Goal: Task Accomplishment & Management: Complete application form

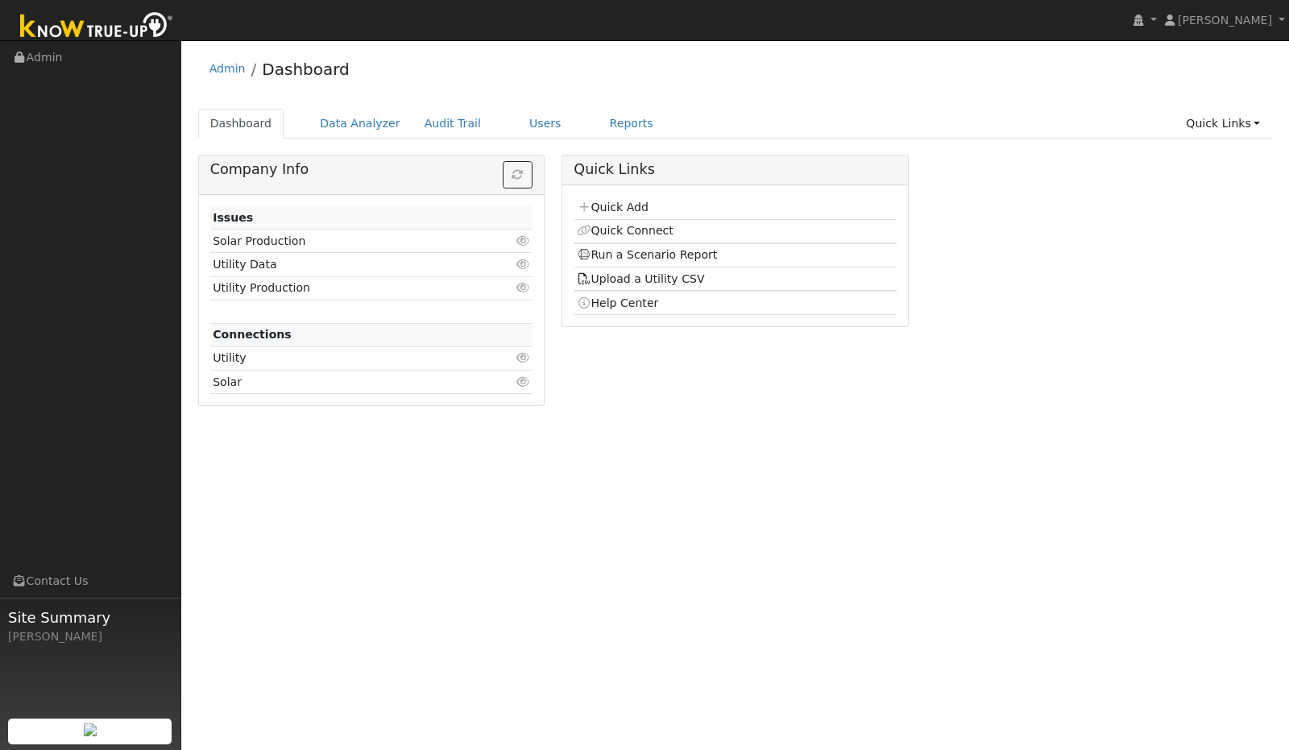
click at [620, 206] on link "Quick Add" at bounding box center [613, 207] width 72 height 13
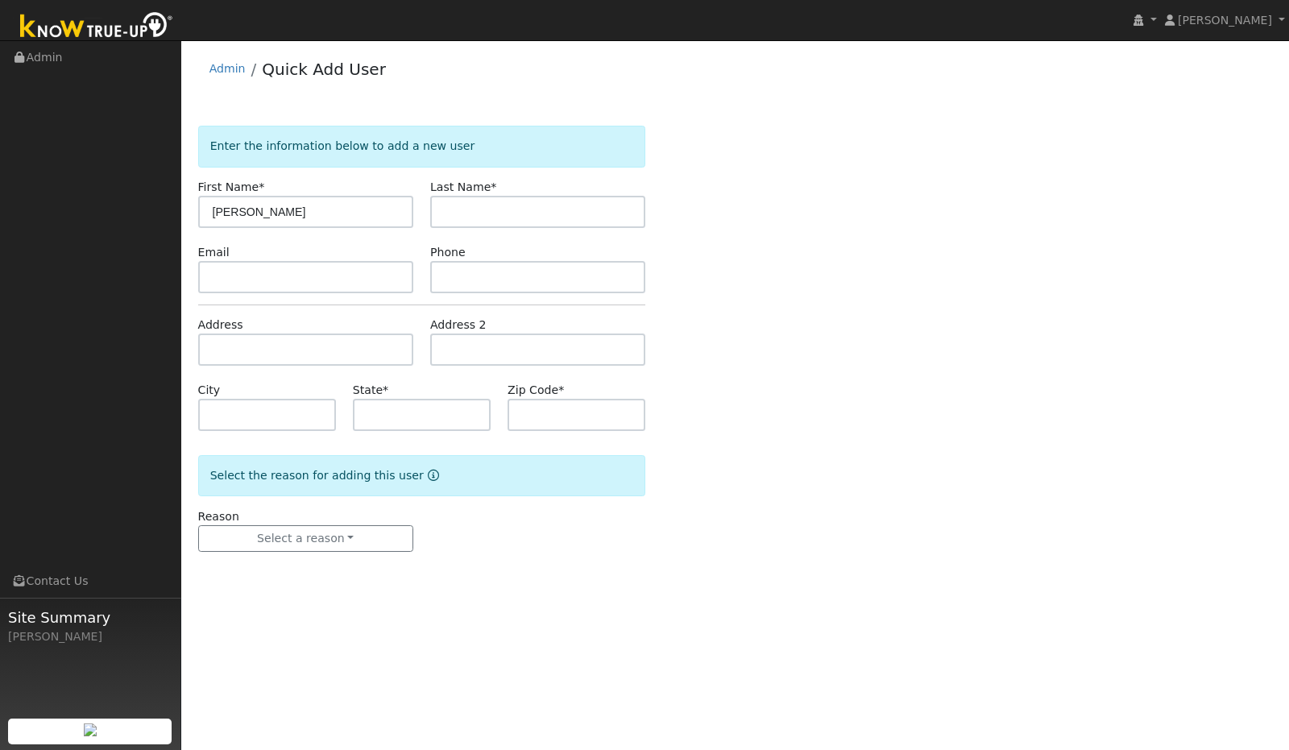
type input "Christine"
click at [462, 197] on input "text" at bounding box center [537, 212] width 215 height 32
type input "Fraser"
click at [282, 344] on input "text" at bounding box center [305, 350] width 215 height 32
paste input "5285 Baggins Hill Road"
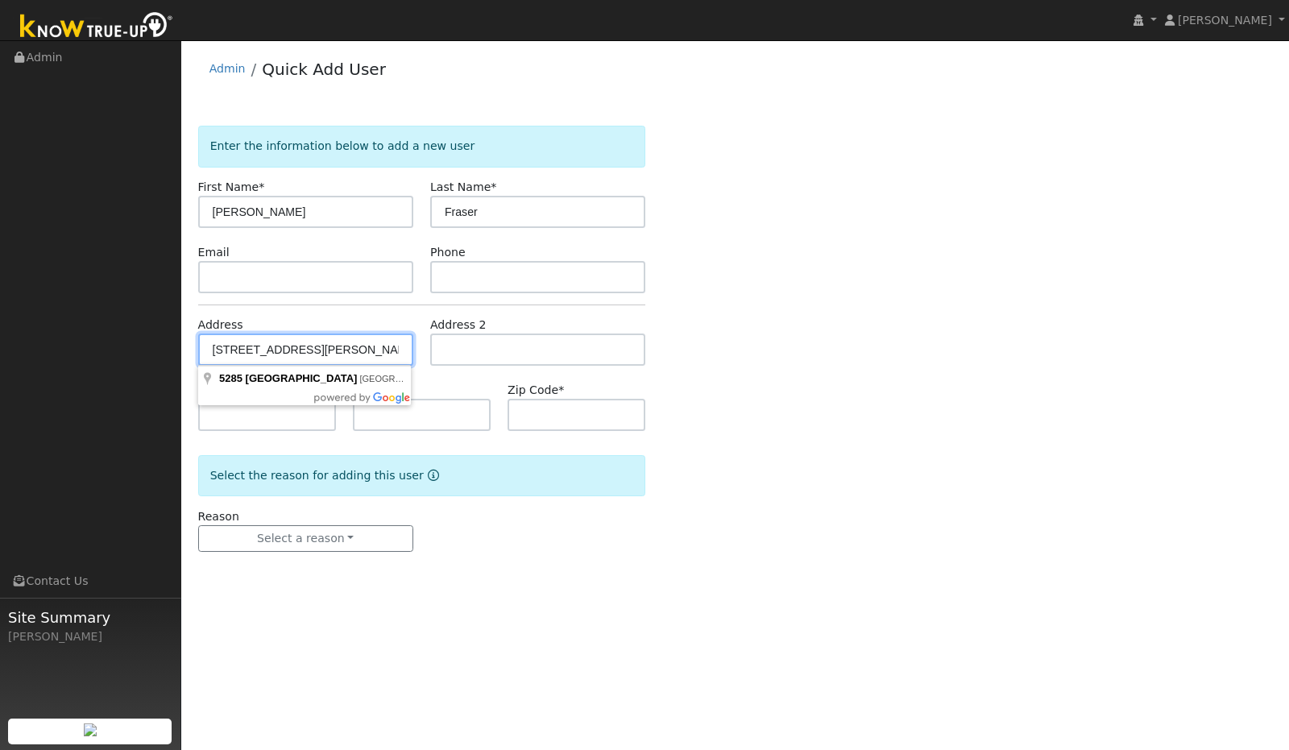
type input "5285 Baggins Hill Road"
type input "Templeton"
type input "CA"
type input "93465"
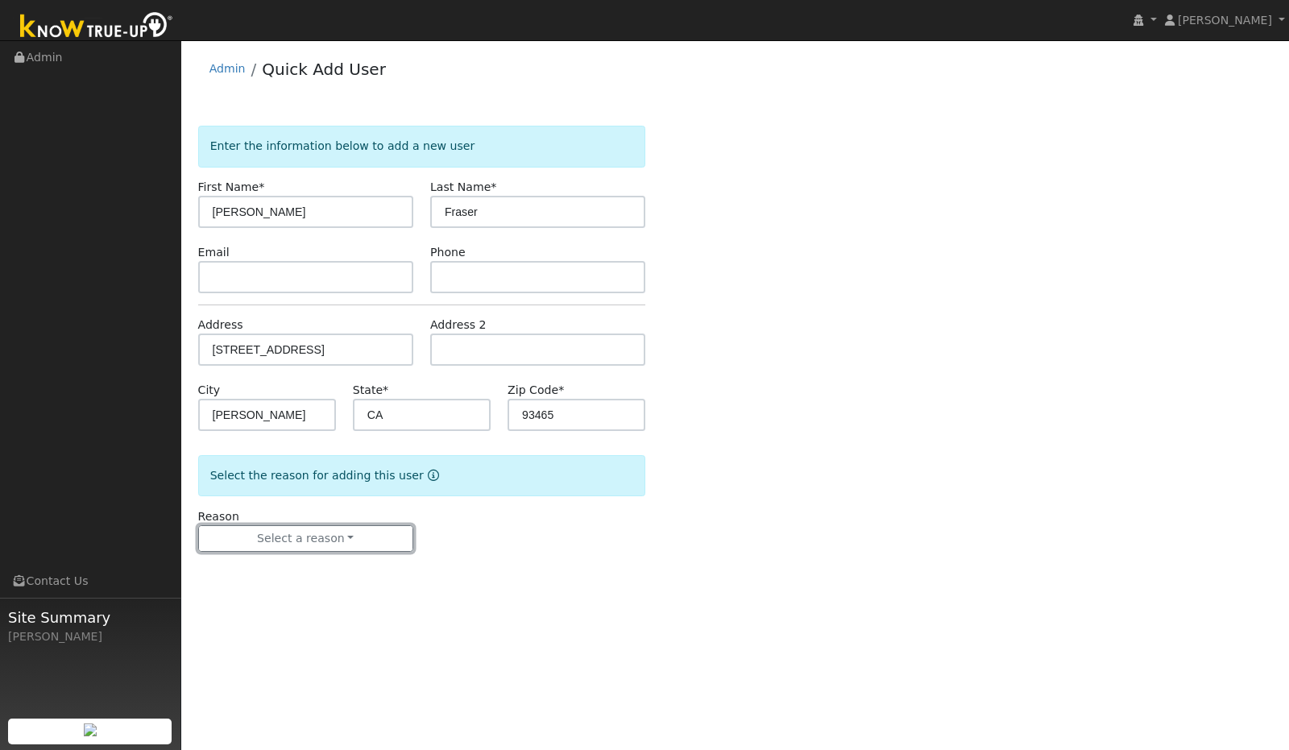
click at [351, 544] on button "Select a reason" at bounding box center [305, 538] width 215 height 27
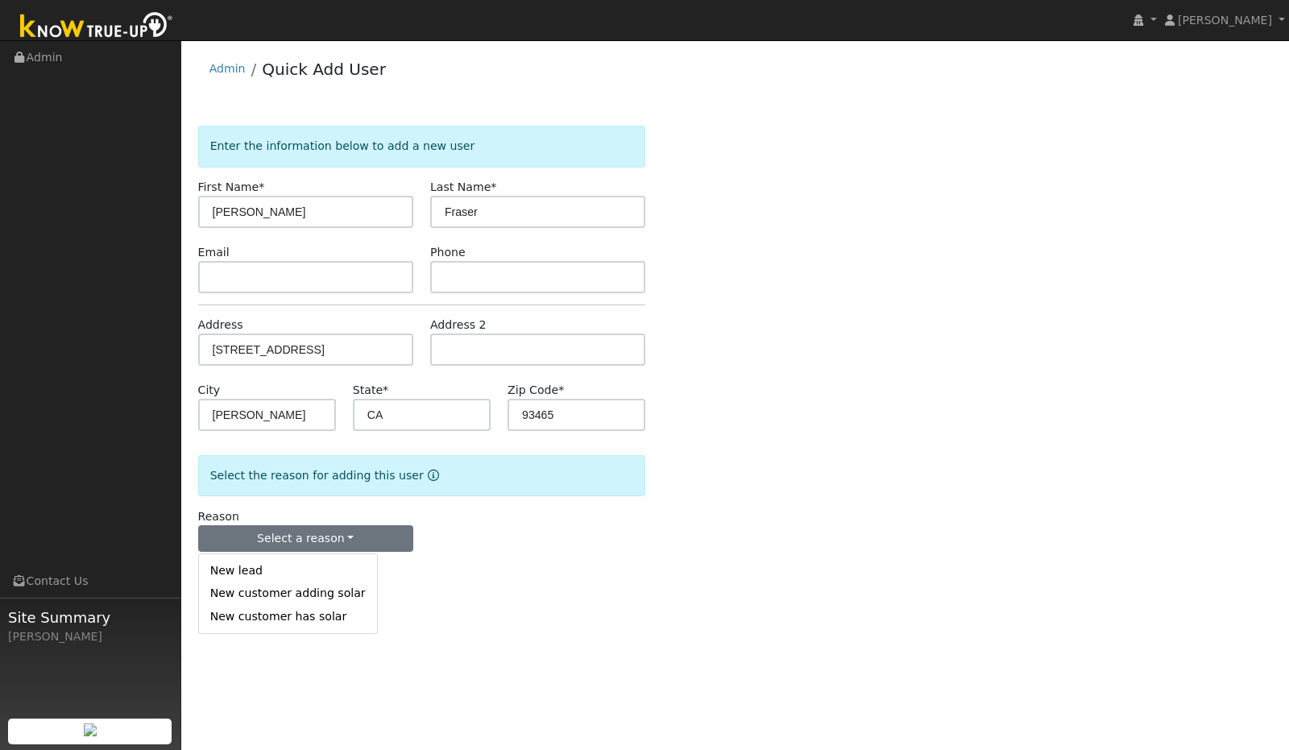
click at [301, 592] on link "New customer adding solar" at bounding box center [288, 594] width 178 height 23
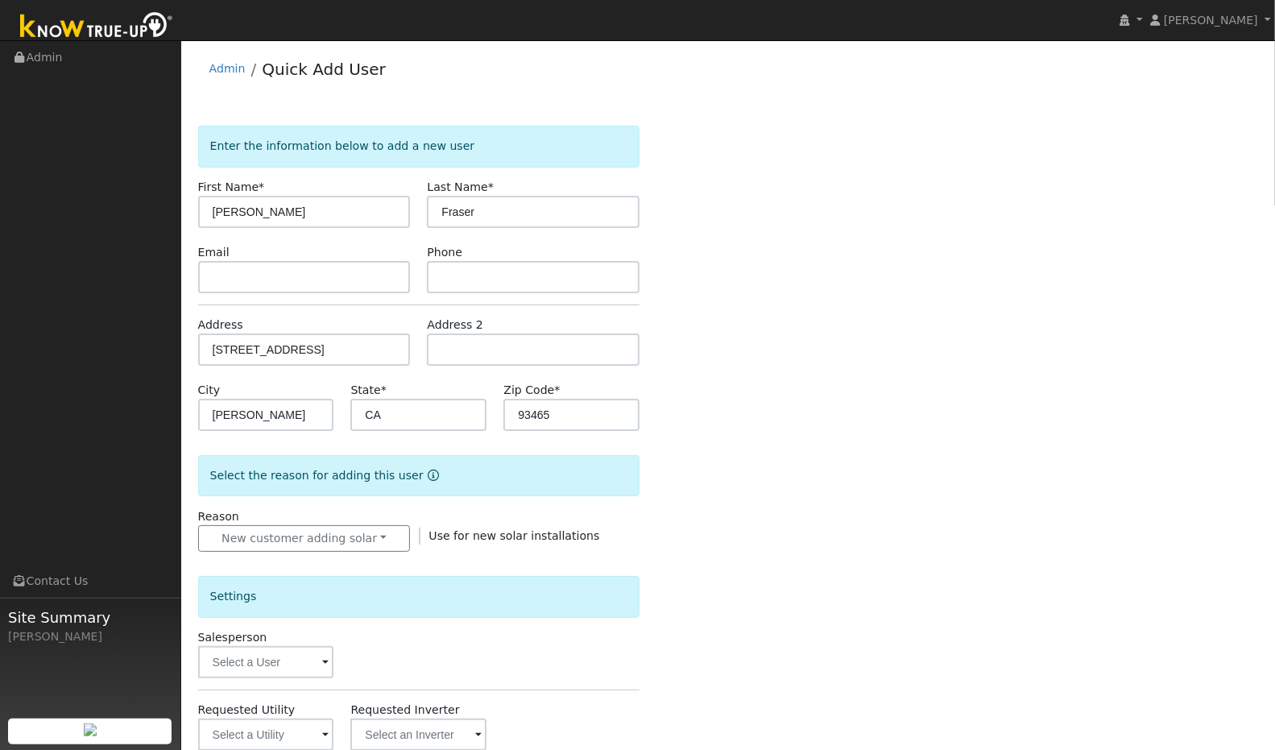
scroll to position [268, 0]
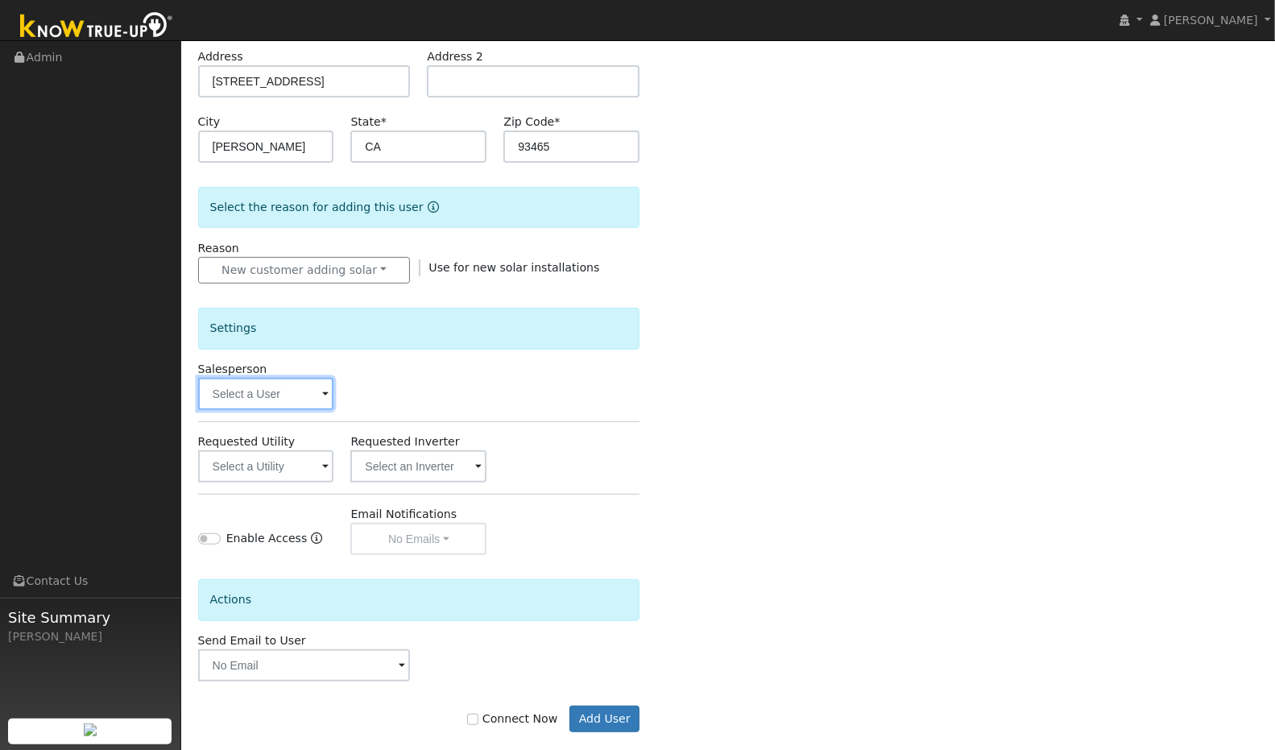
click at [314, 401] on input "text" at bounding box center [266, 394] width 136 height 32
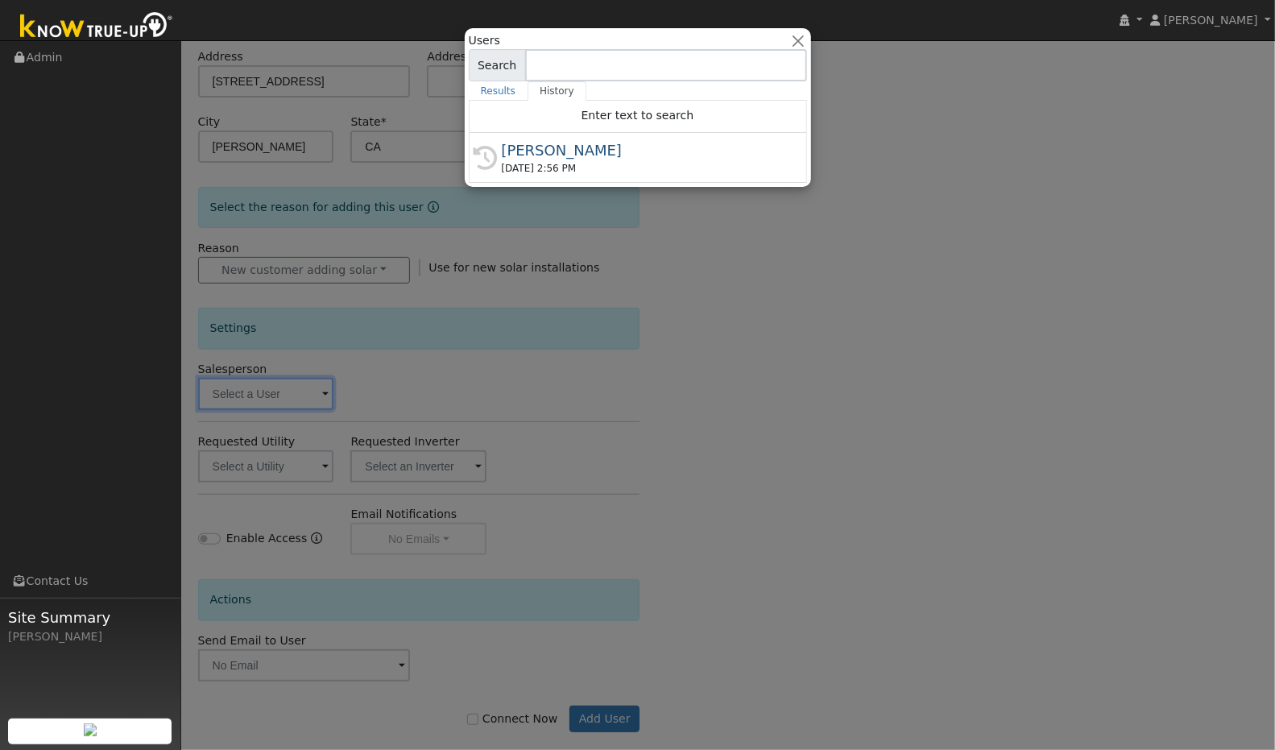
click at [531, 154] on div "[PERSON_NAME]" at bounding box center [645, 150] width 287 height 22
type input "[PERSON_NAME]"
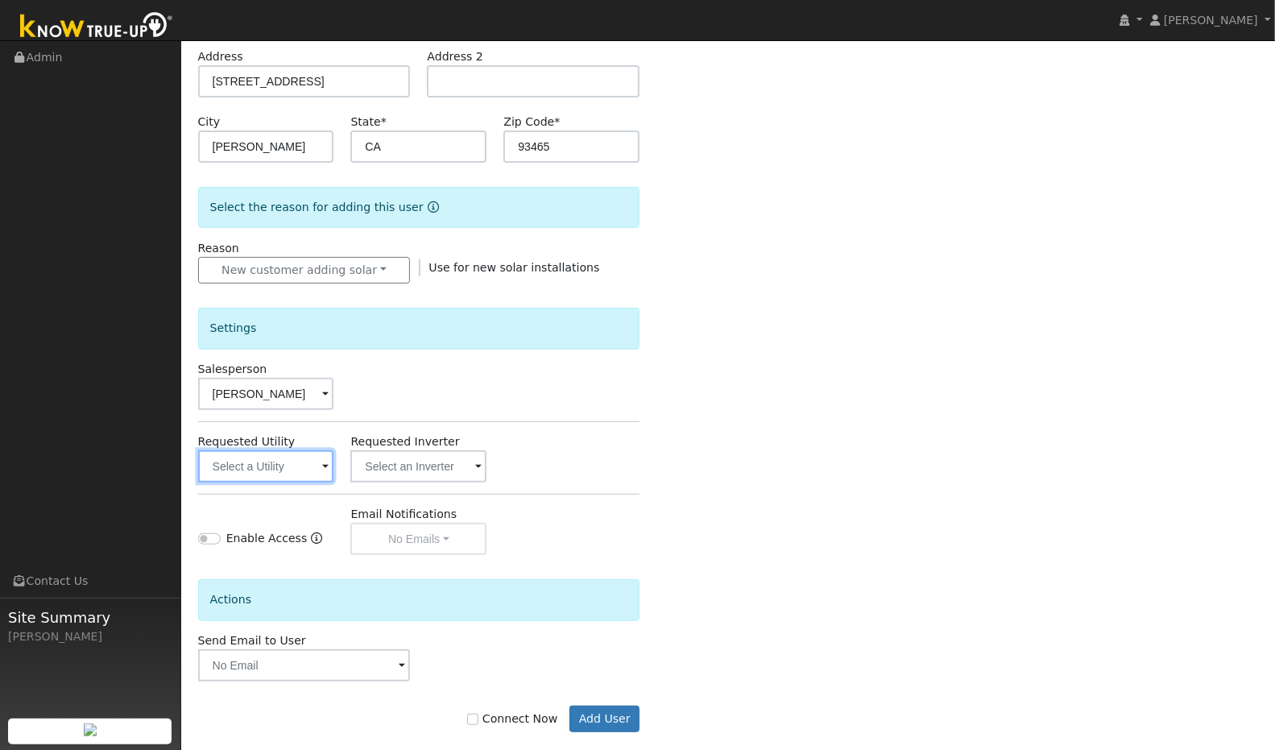
click at [298, 465] on input "text" at bounding box center [266, 466] width 136 height 32
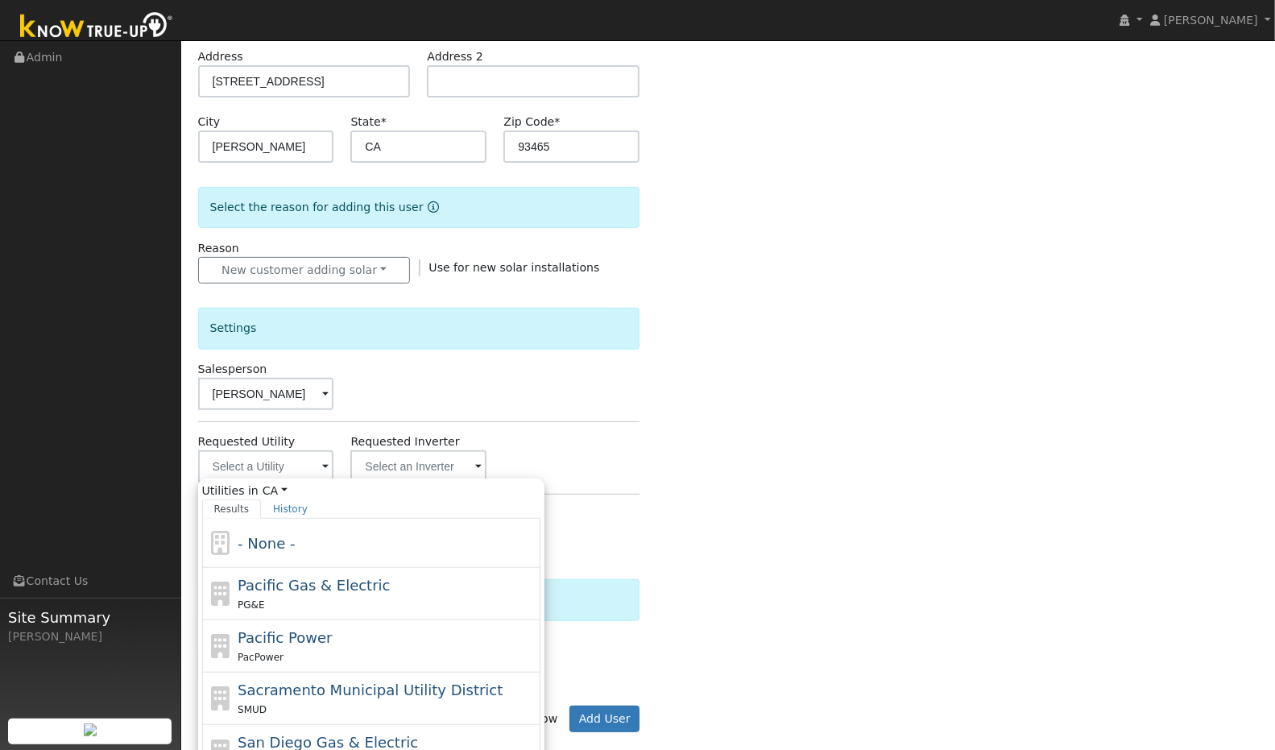
click at [275, 580] on span "Pacific Gas & Electric" at bounding box center [314, 585] width 152 height 17
type input "Pacific Gas & Electric"
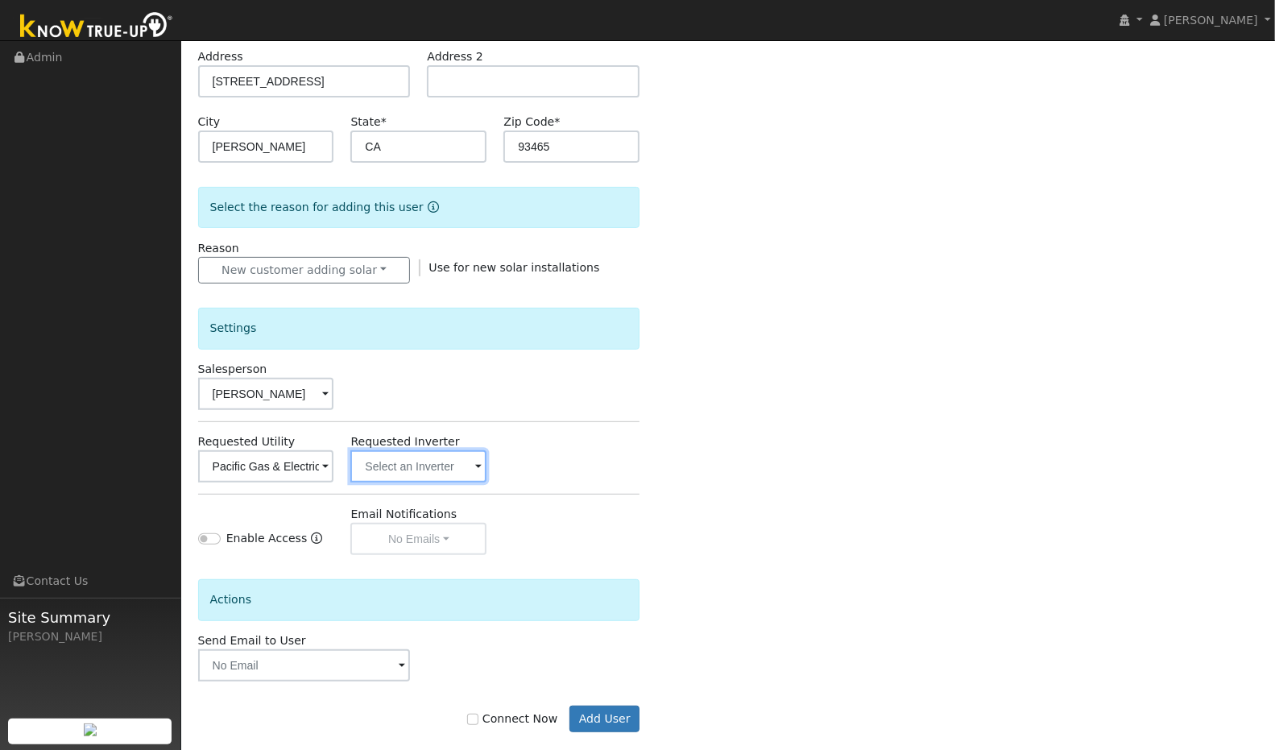
click at [334, 458] on input "text" at bounding box center [266, 466] width 136 height 32
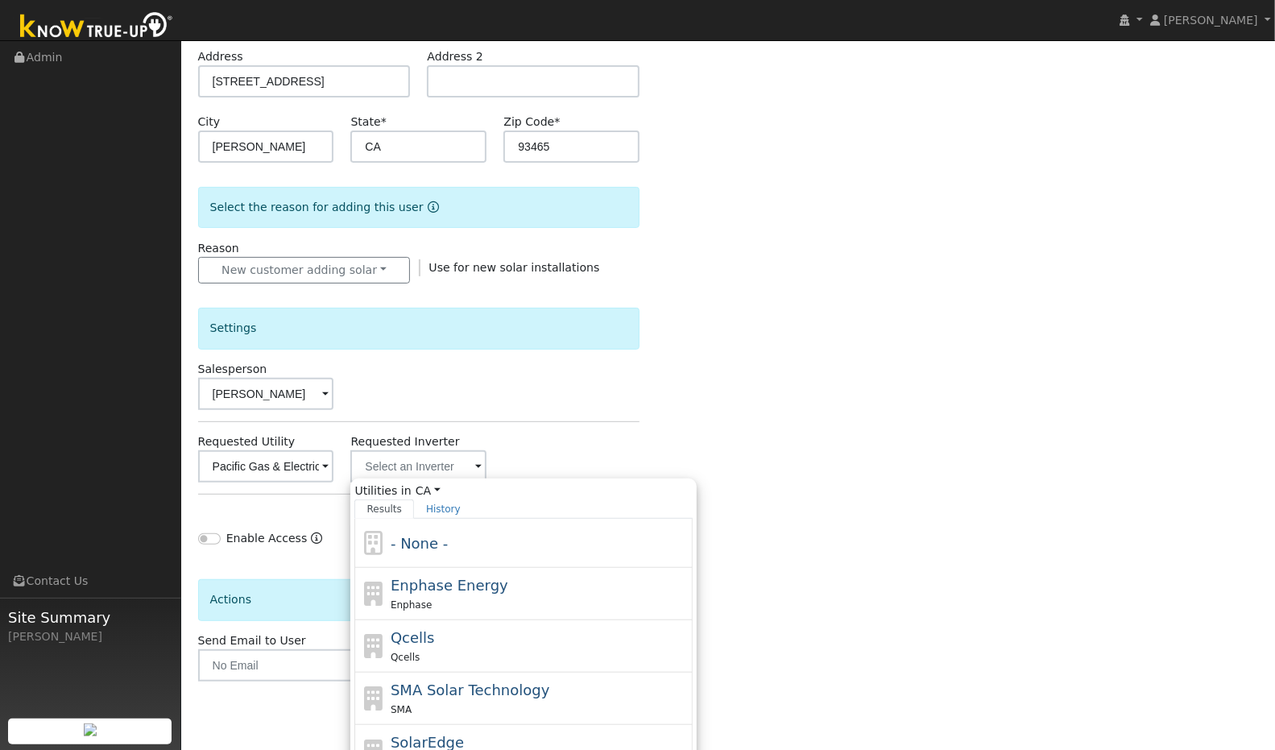
click at [428, 536] on span "- None -" at bounding box center [419, 543] width 57 height 17
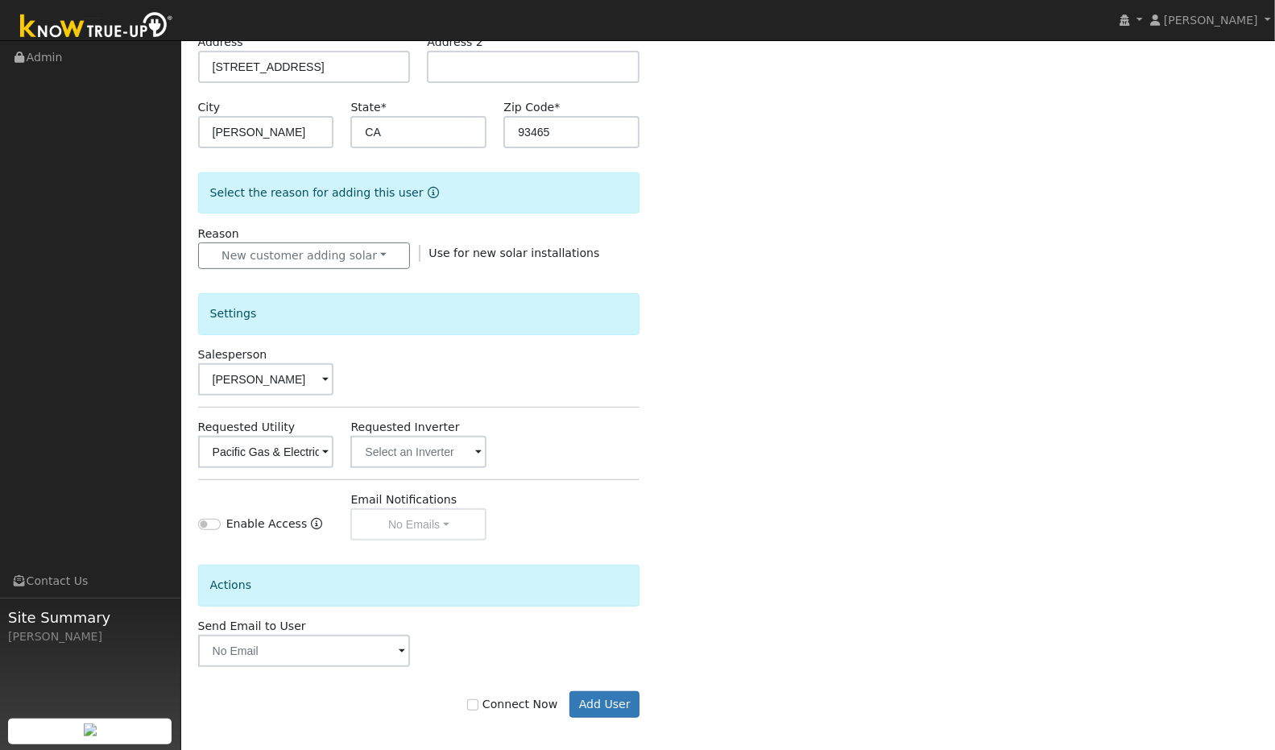
scroll to position [287, 0]
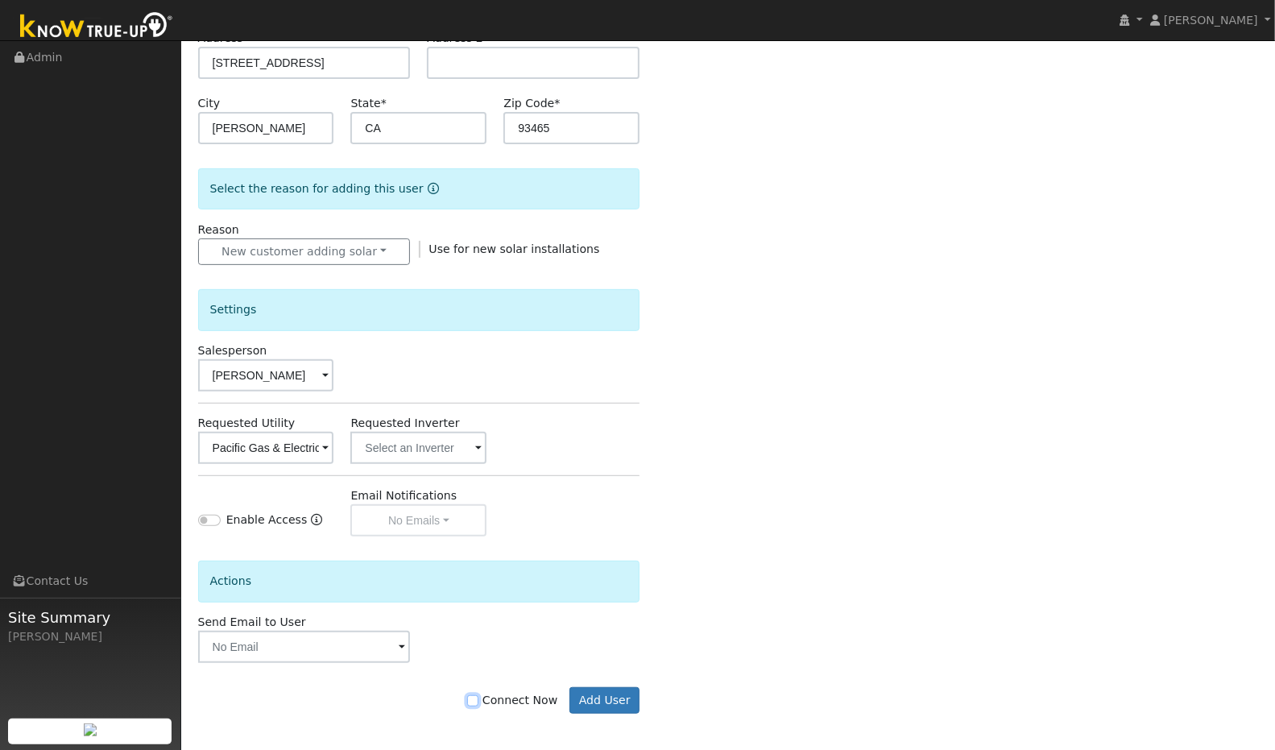
click at [479, 699] on input "Connect Now" at bounding box center [472, 700] width 11 height 11
checkbox input "true"
click at [617, 693] on button "Add User" at bounding box center [605, 700] width 70 height 27
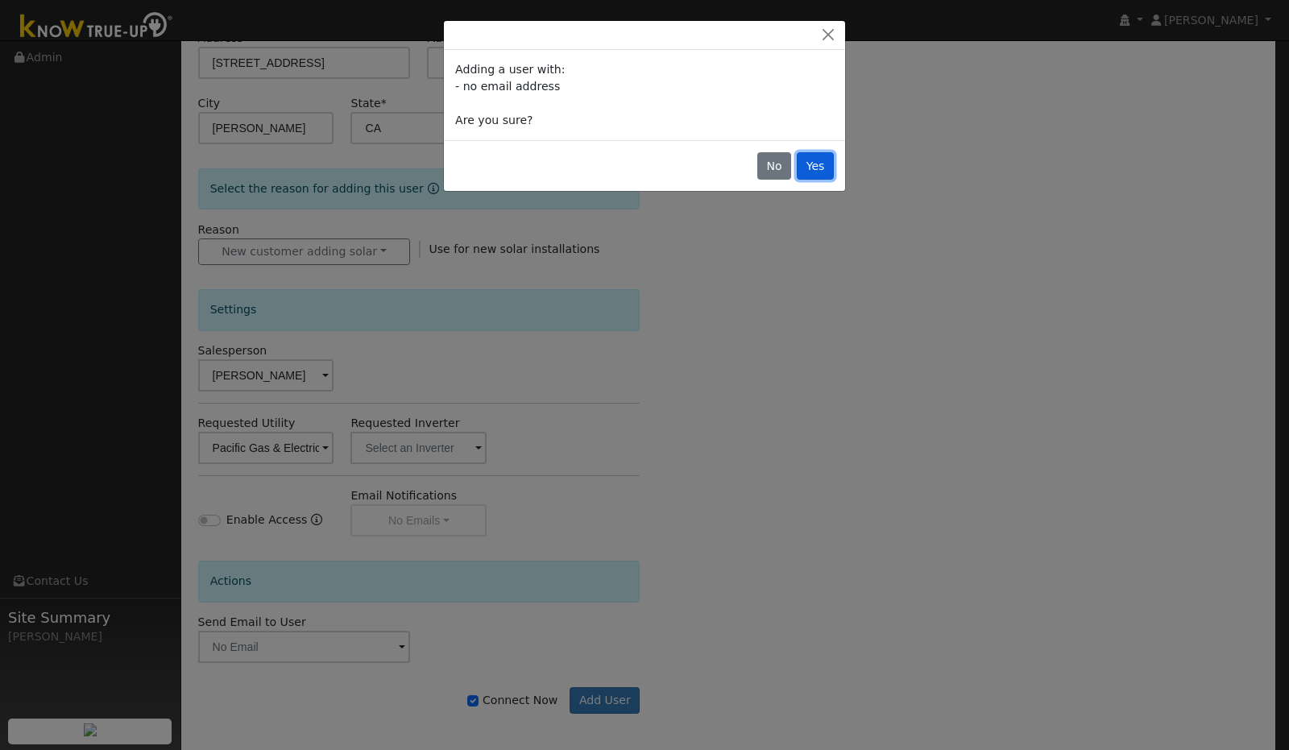
click at [822, 172] on button "Yes" at bounding box center [815, 165] width 37 height 27
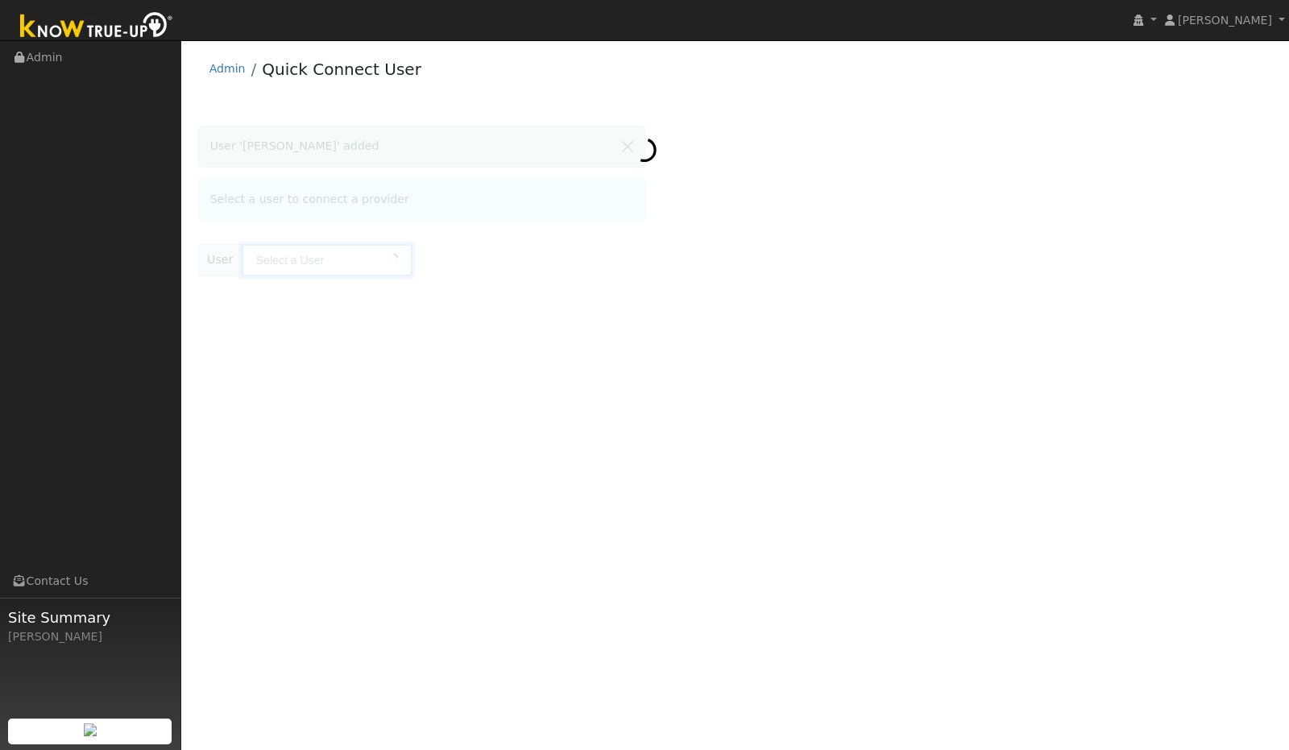
type input "[PERSON_NAME]"
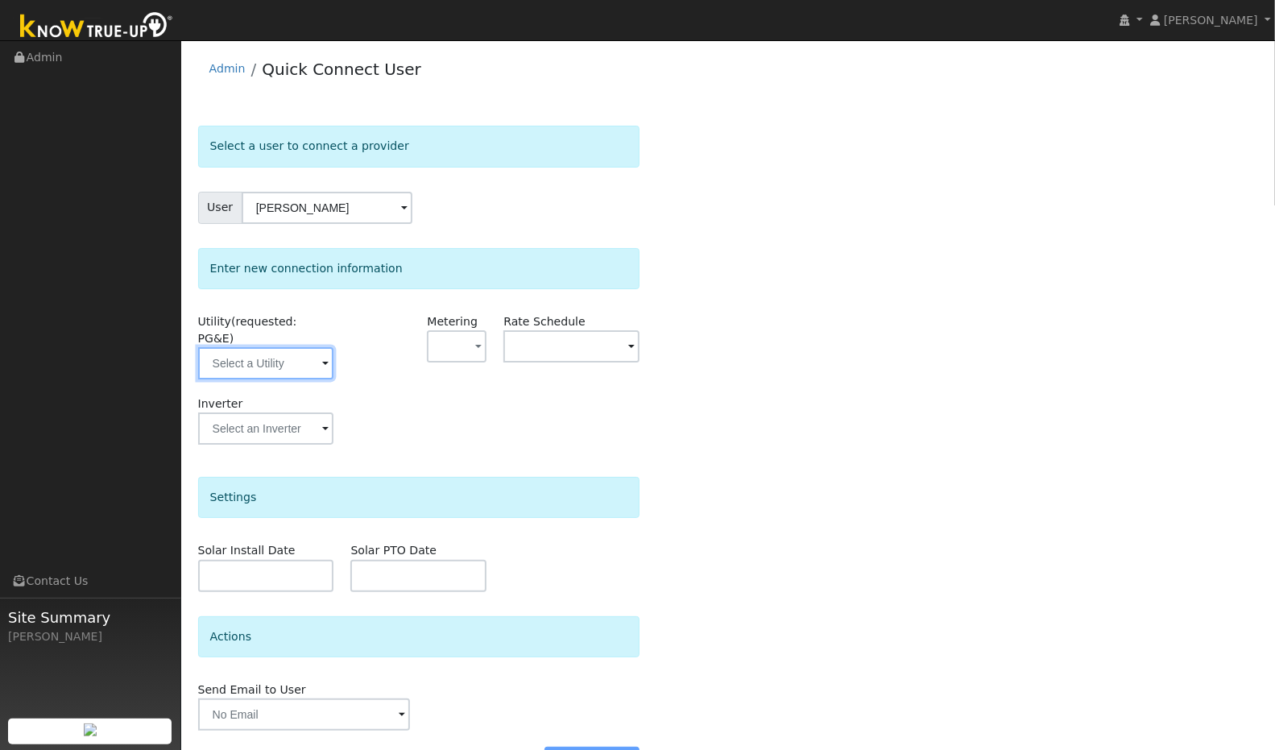
click at [297, 350] on input "text" at bounding box center [266, 363] width 136 height 32
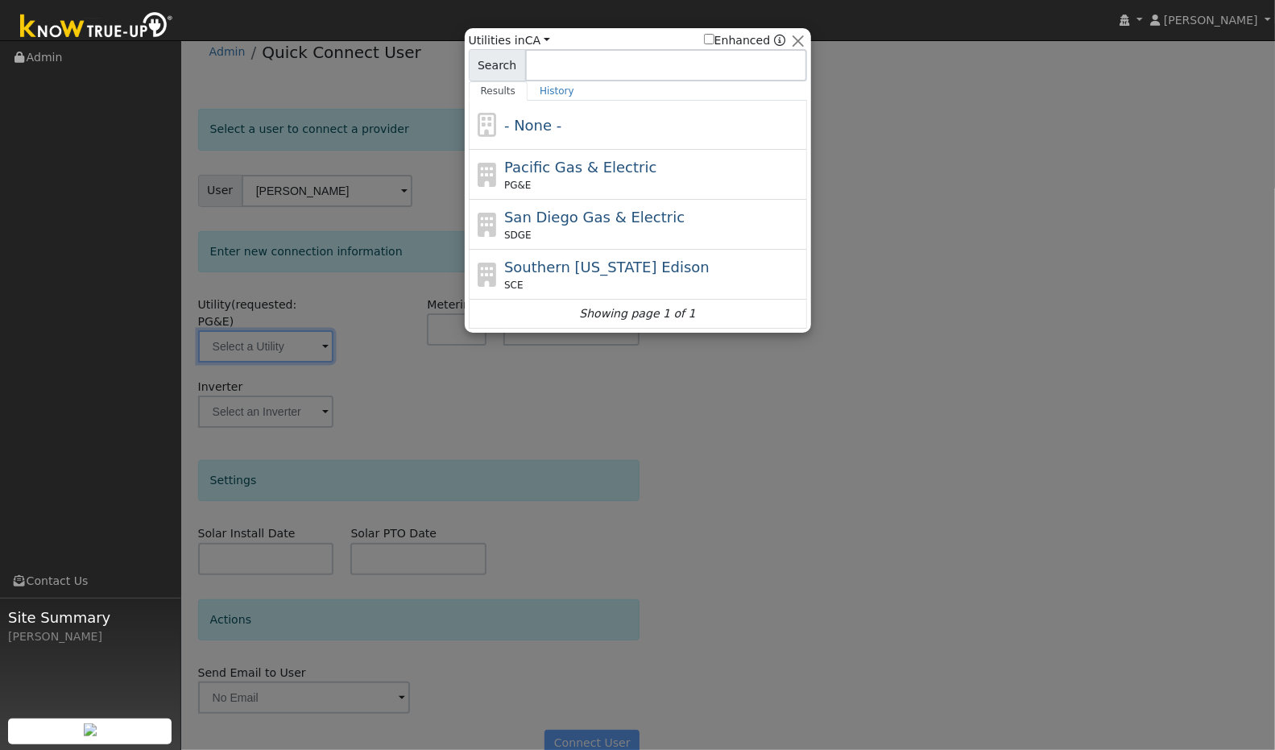
scroll to position [27, 0]
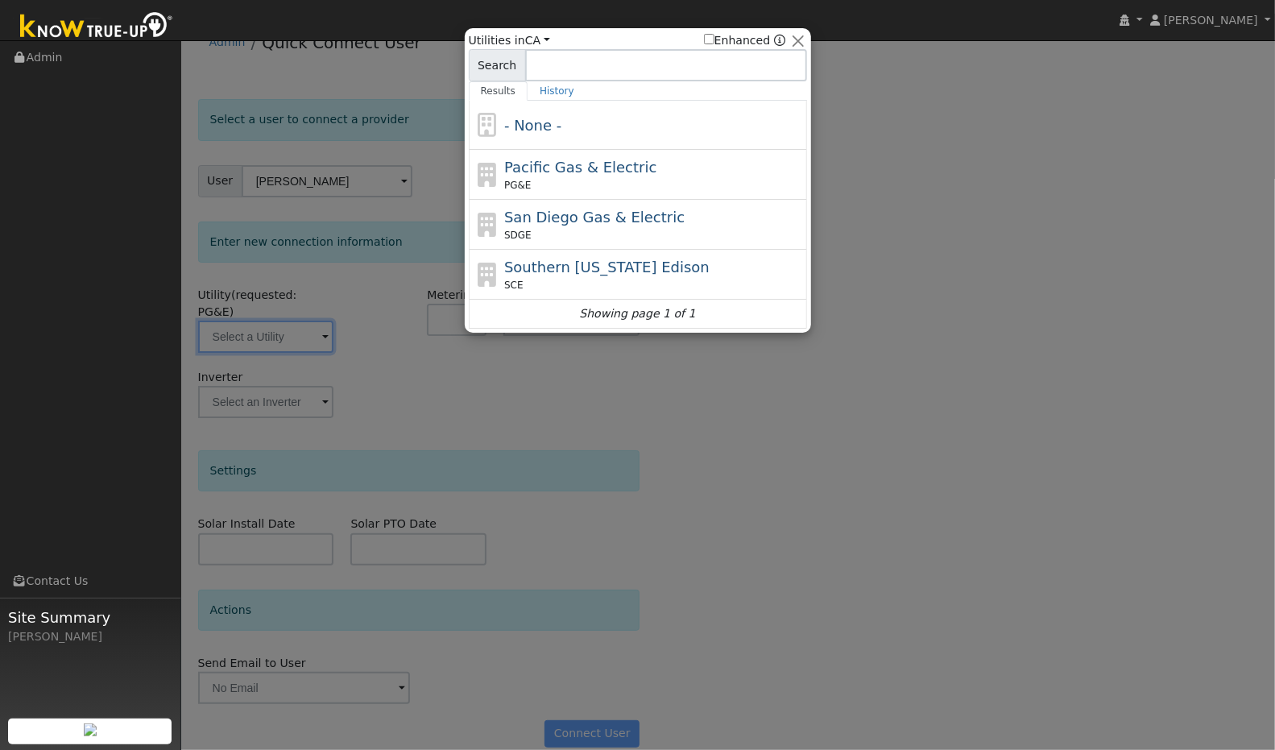
click at [541, 166] on span "Pacific Gas & Electric" at bounding box center [580, 167] width 152 height 17
type input "PG&E"
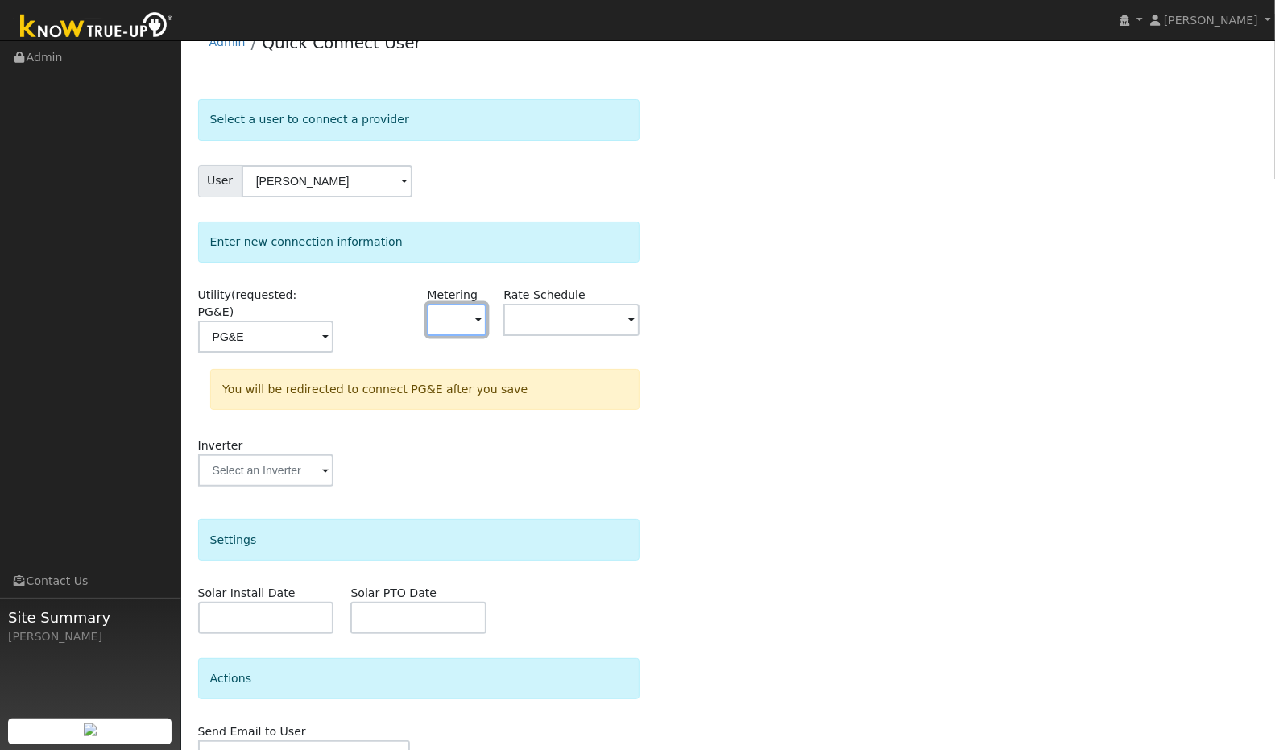
click at [452, 312] on button "button" at bounding box center [457, 320] width 60 height 32
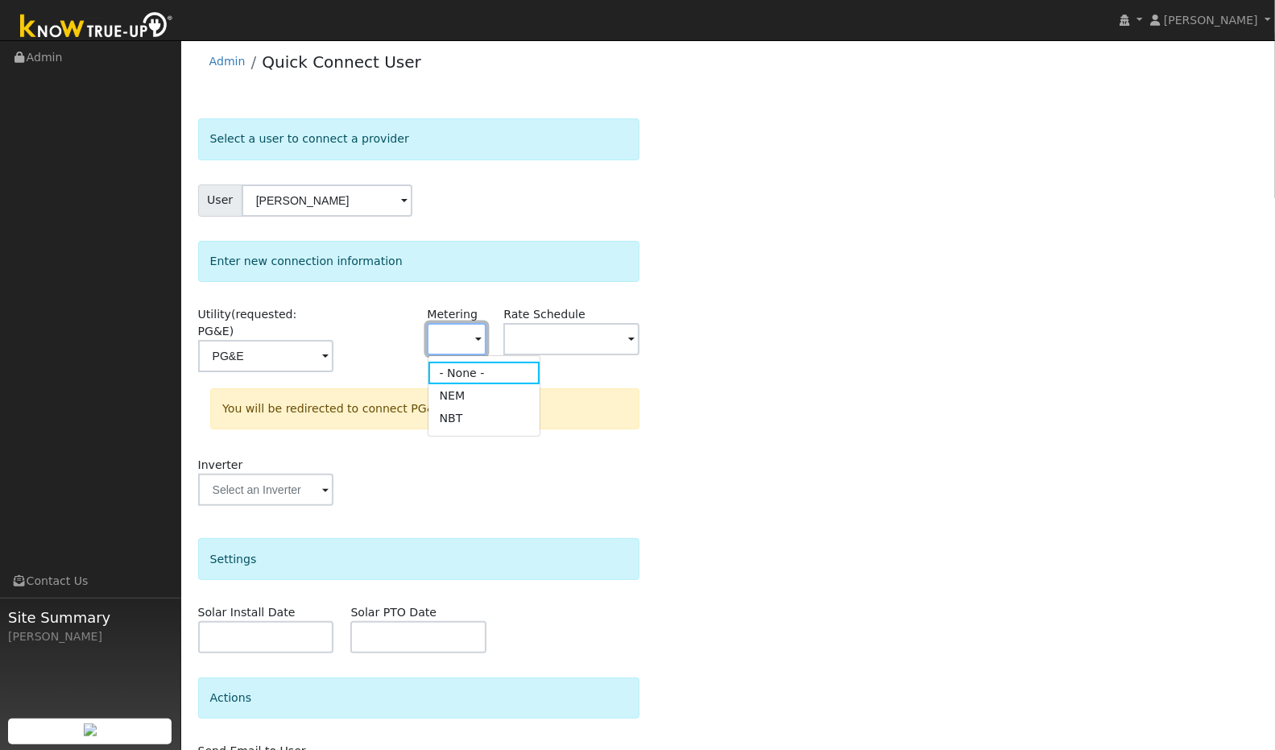
scroll to position [0, 0]
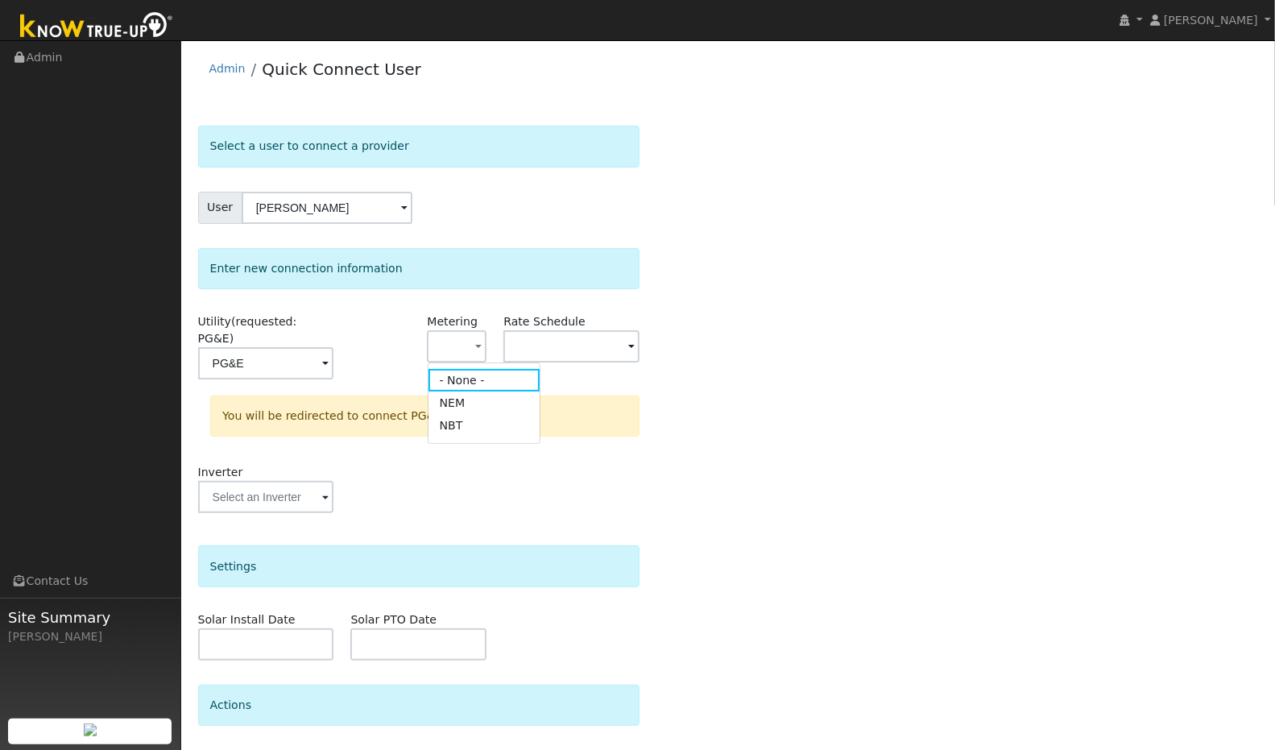
click at [450, 407] on link "NEM" at bounding box center [485, 403] width 112 height 23
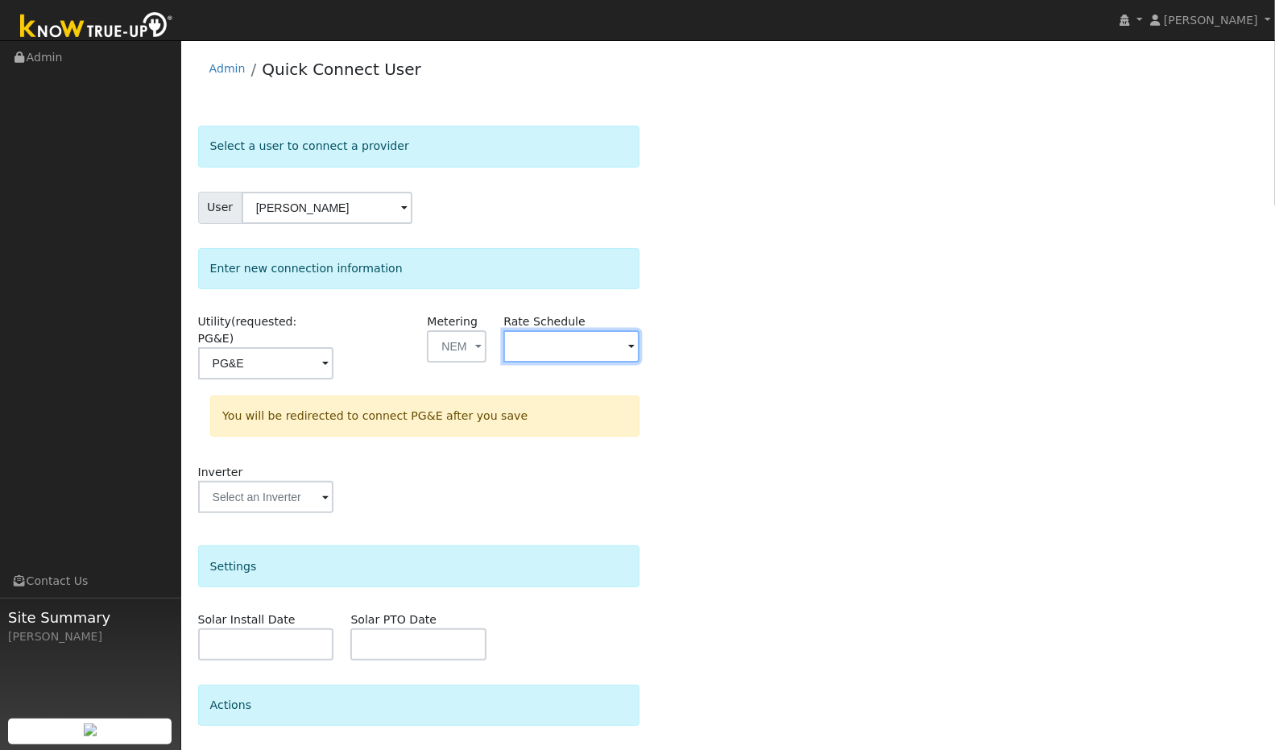
click at [334, 347] on input "text" at bounding box center [266, 363] width 136 height 32
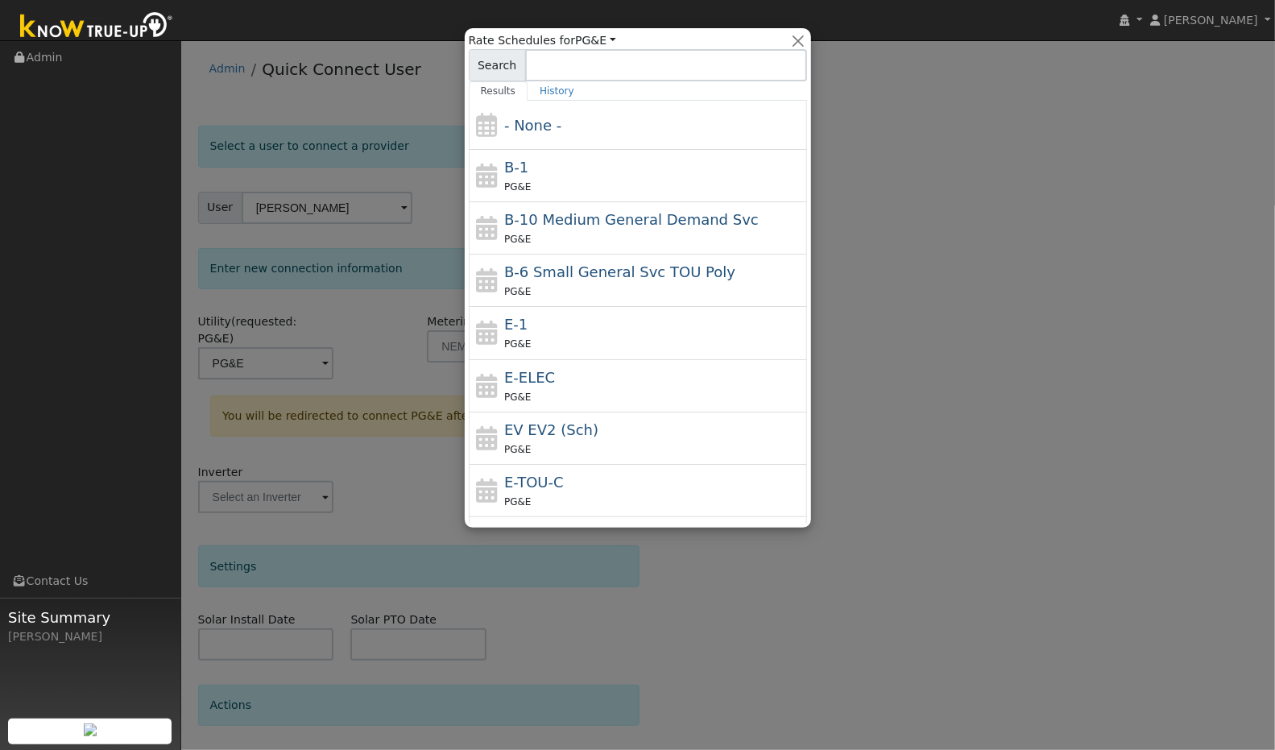
click at [556, 335] on div "PG&E" at bounding box center [653, 343] width 299 height 17
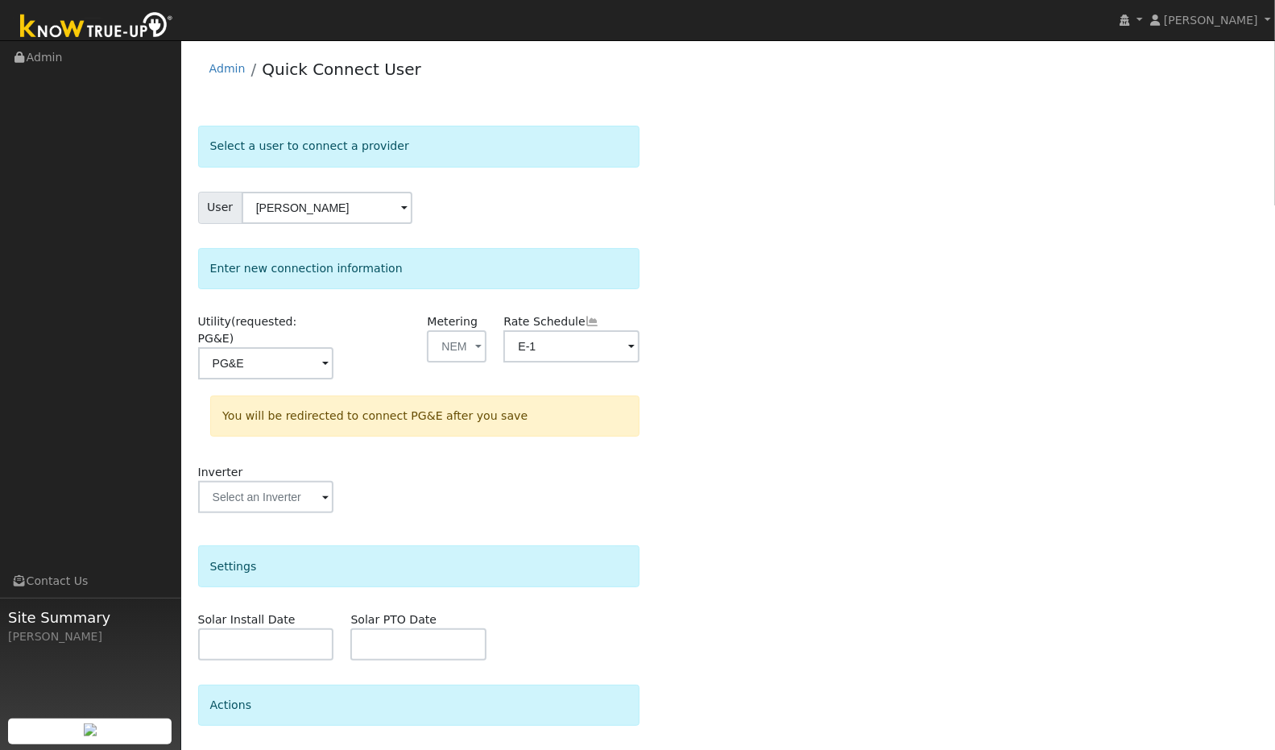
type input "E-1"
click at [334, 347] on input "E-1" at bounding box center [266, 363] width 136 height 32
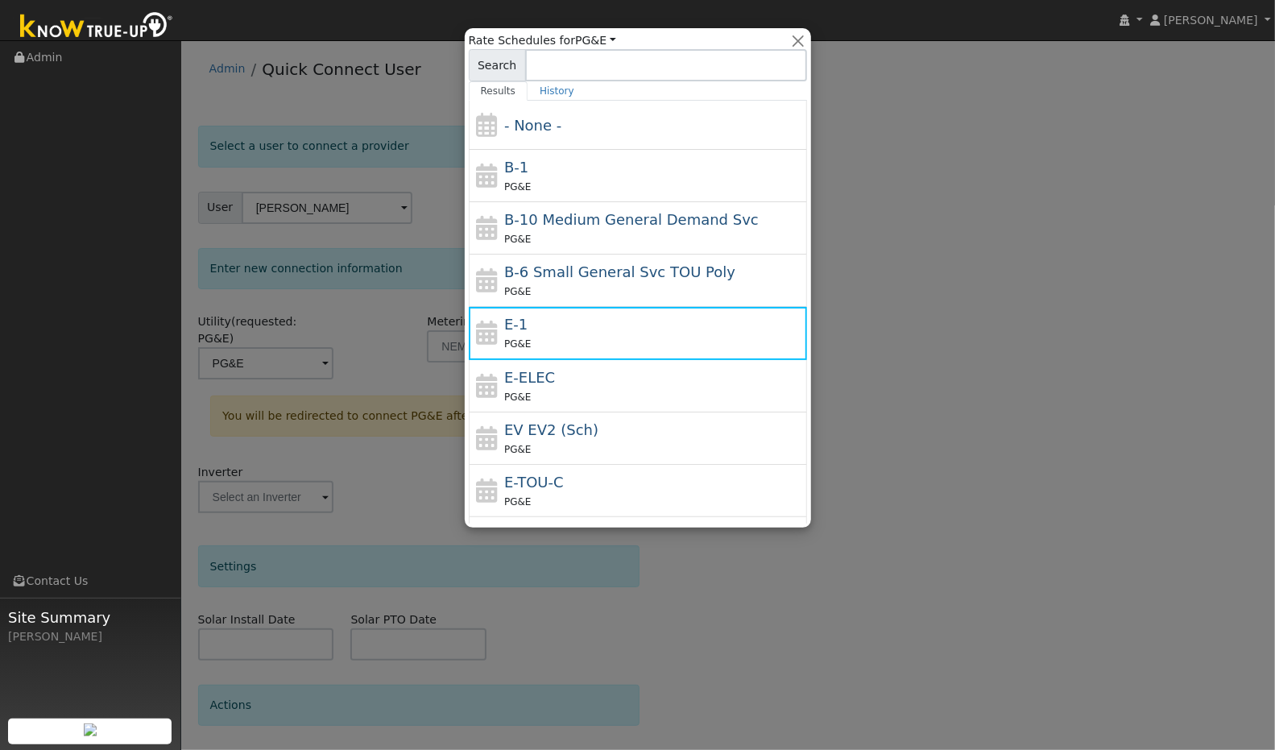
click at [556, 337] on div "PG&E" at bounding box center [653, 343] width 299 height 17
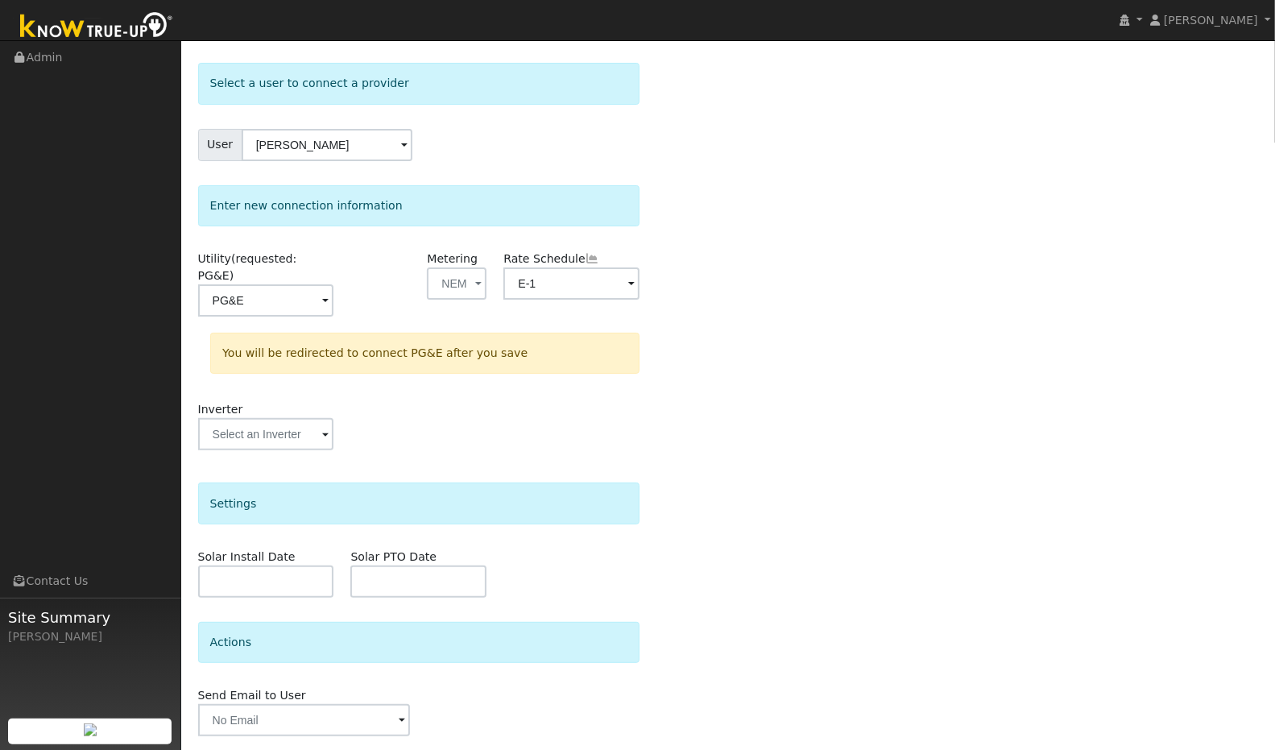
scroll to position [95, 0]
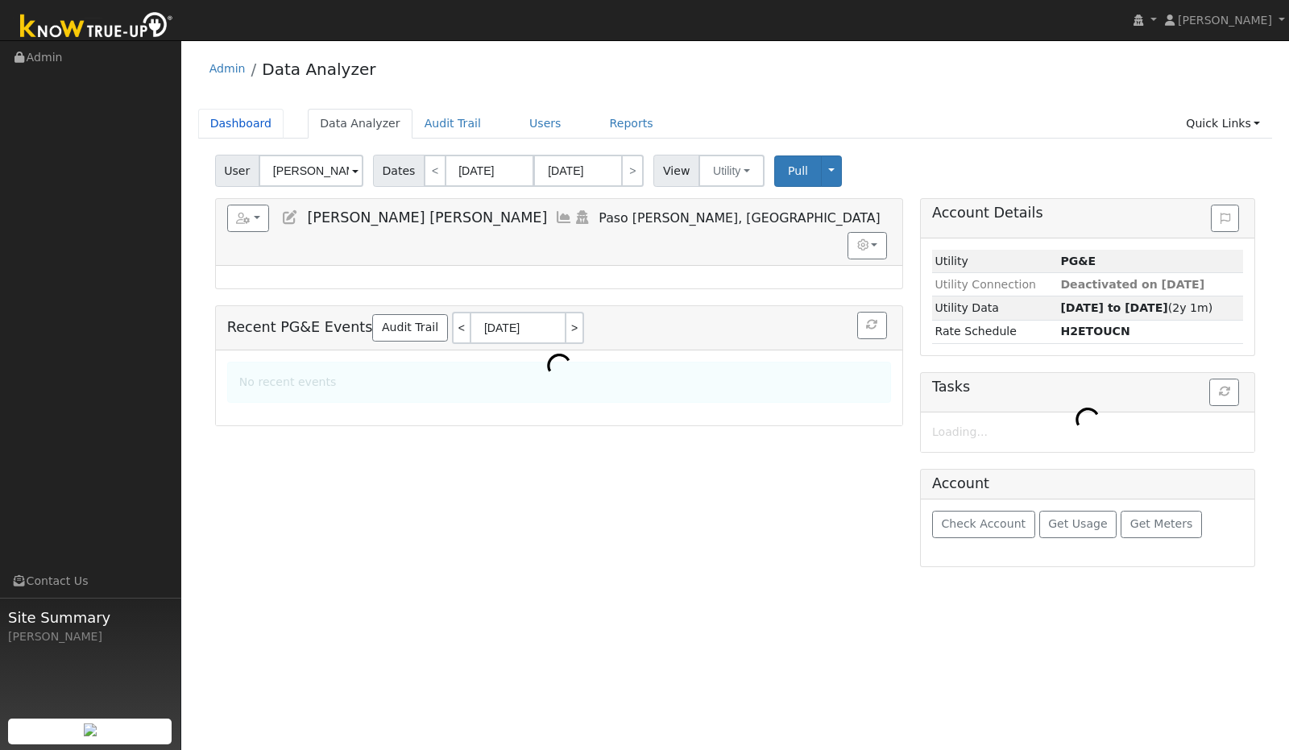
click at [248, 123] on link "Dashboard" at bounding box center [241, 124] width 86 height 30
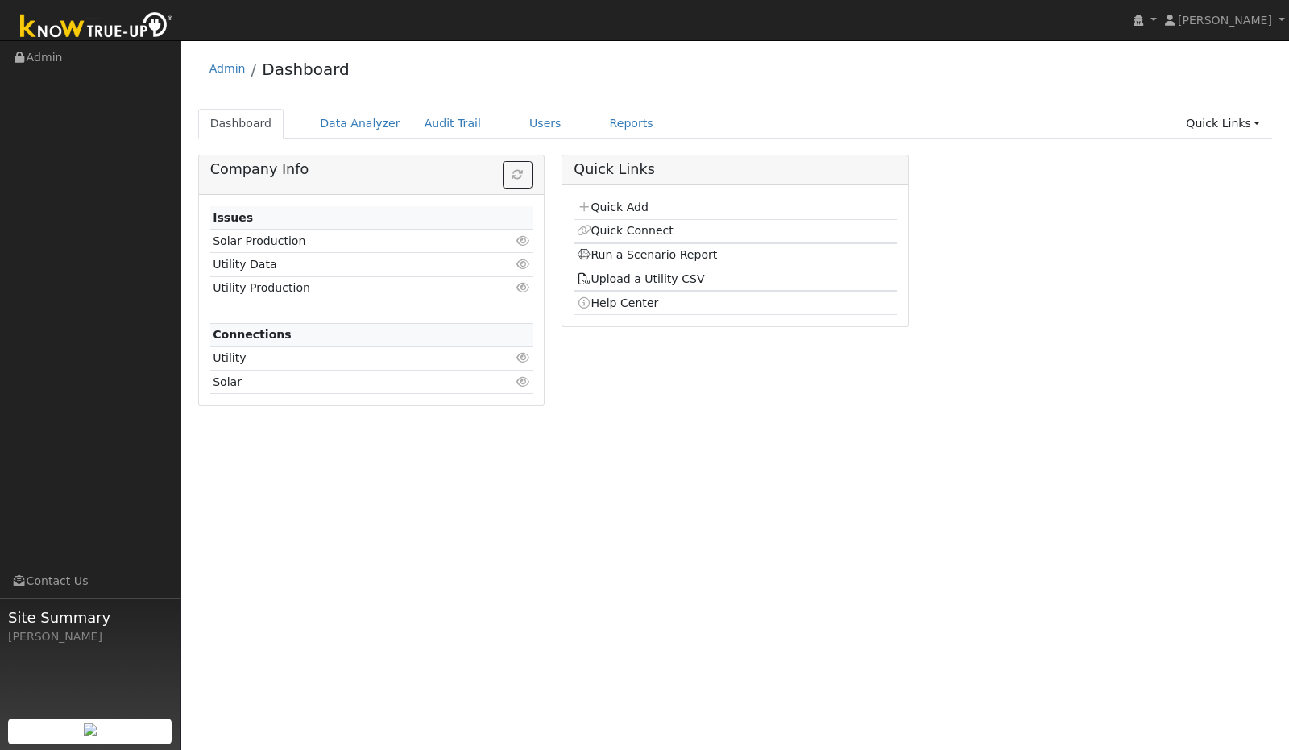
click at [623, 204] on link "Quick Add" at bounding box center [613, 207] width 72 height 13
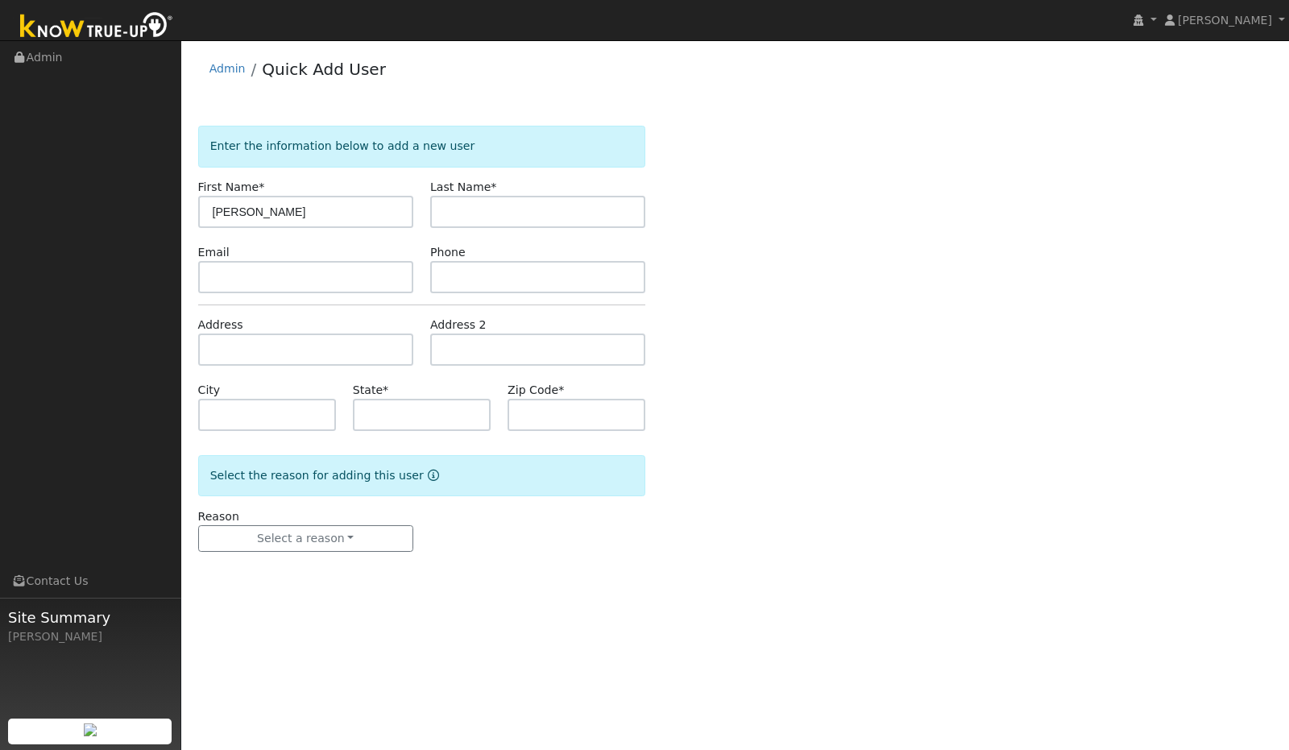
type input "[PERSON_NAME]"
click at [462, 212] on input "text" at bounding box center [537, 212] width 215 height 32
type input "Fraser"
click at [355, 275] on input "text" at bounding box center [305, 277] width 215 height 32
click at [315, 349] on input "text" at bounding box center [305, 350] width 215 height 32
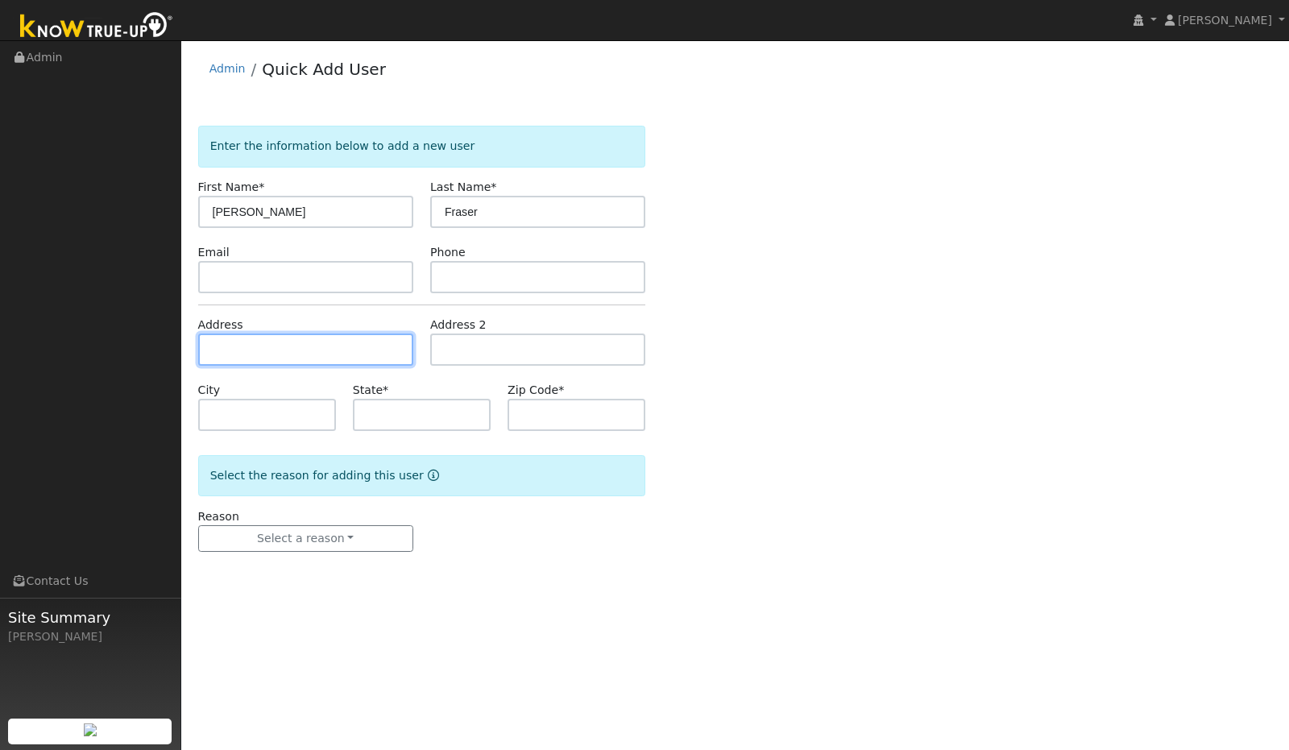
paste input "[STREET_ADDRESS]"
type input "[STREET_ADDRESS]"
type input "[PERSON_NAME]"
type input "CA"
type input "93465"
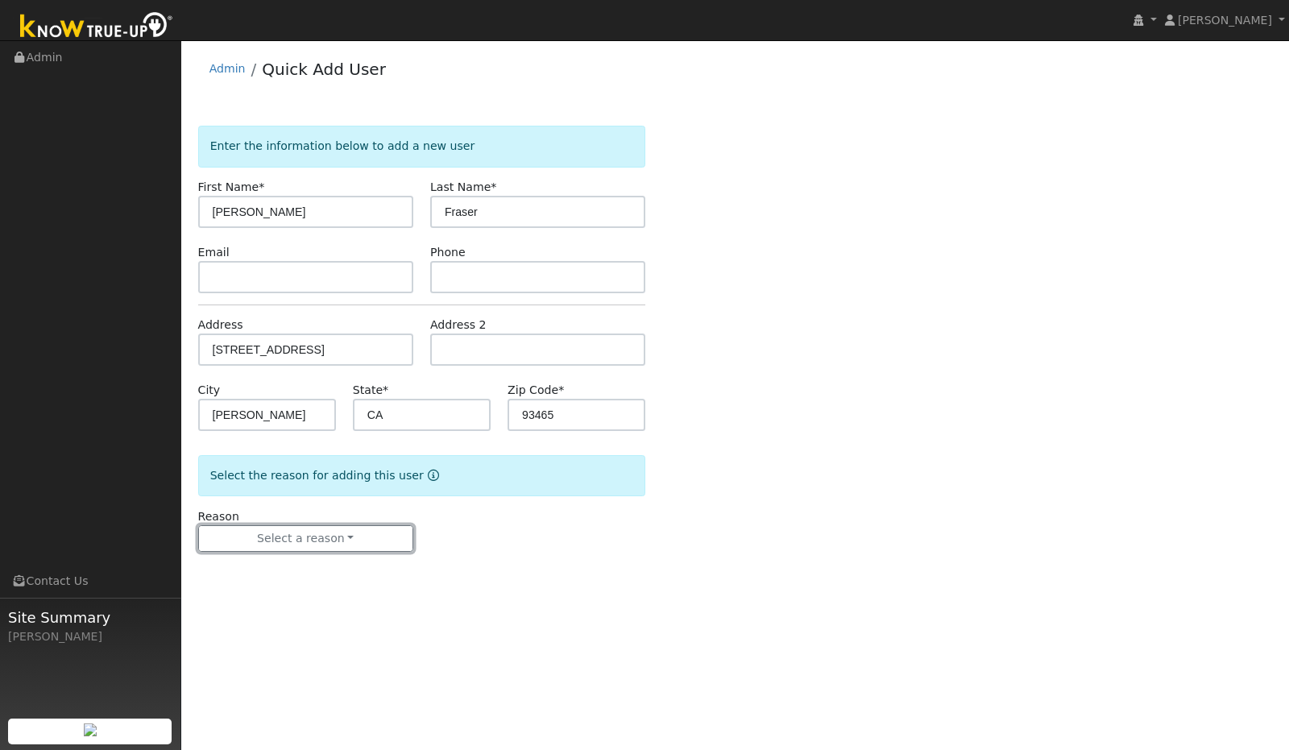
click at [340, 529] on button "Select a reason" at bounding box center [305, 538] width 215 height 27
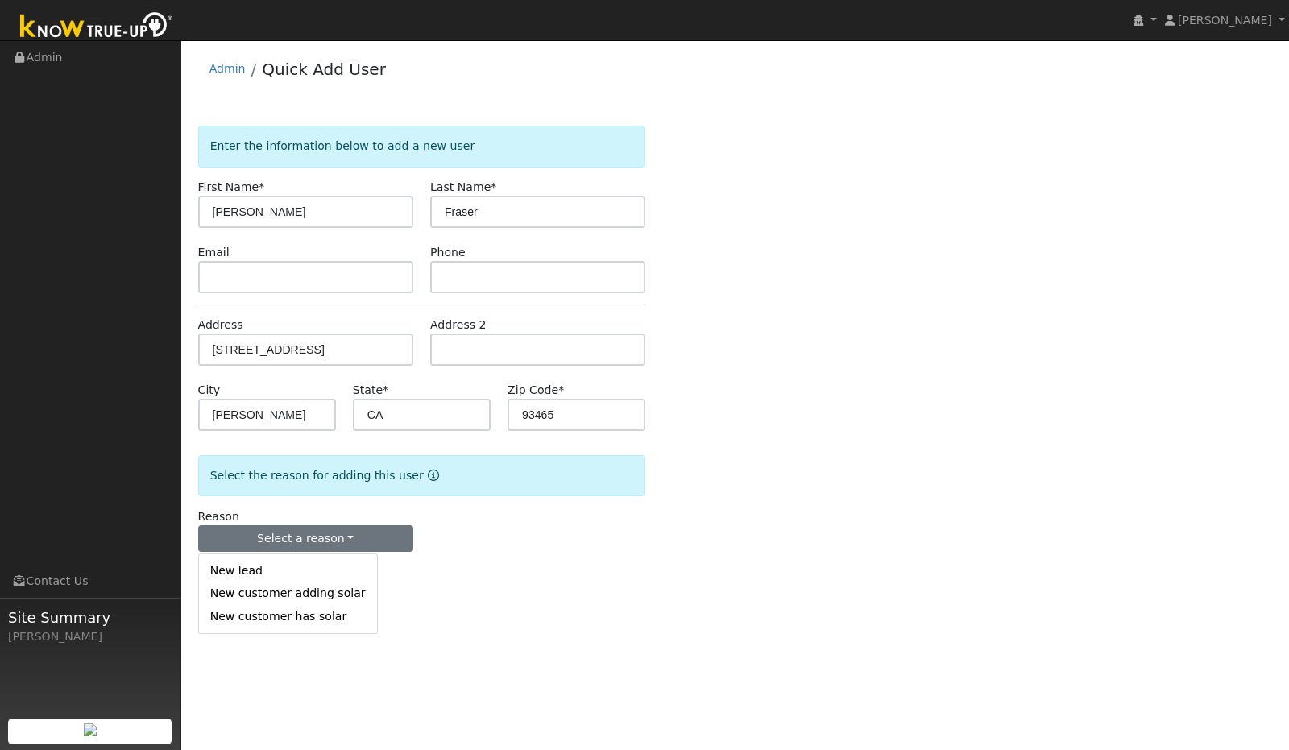
click at [301, 562] on link "New lead" at bounding box center [288, 571] width 178 height 23
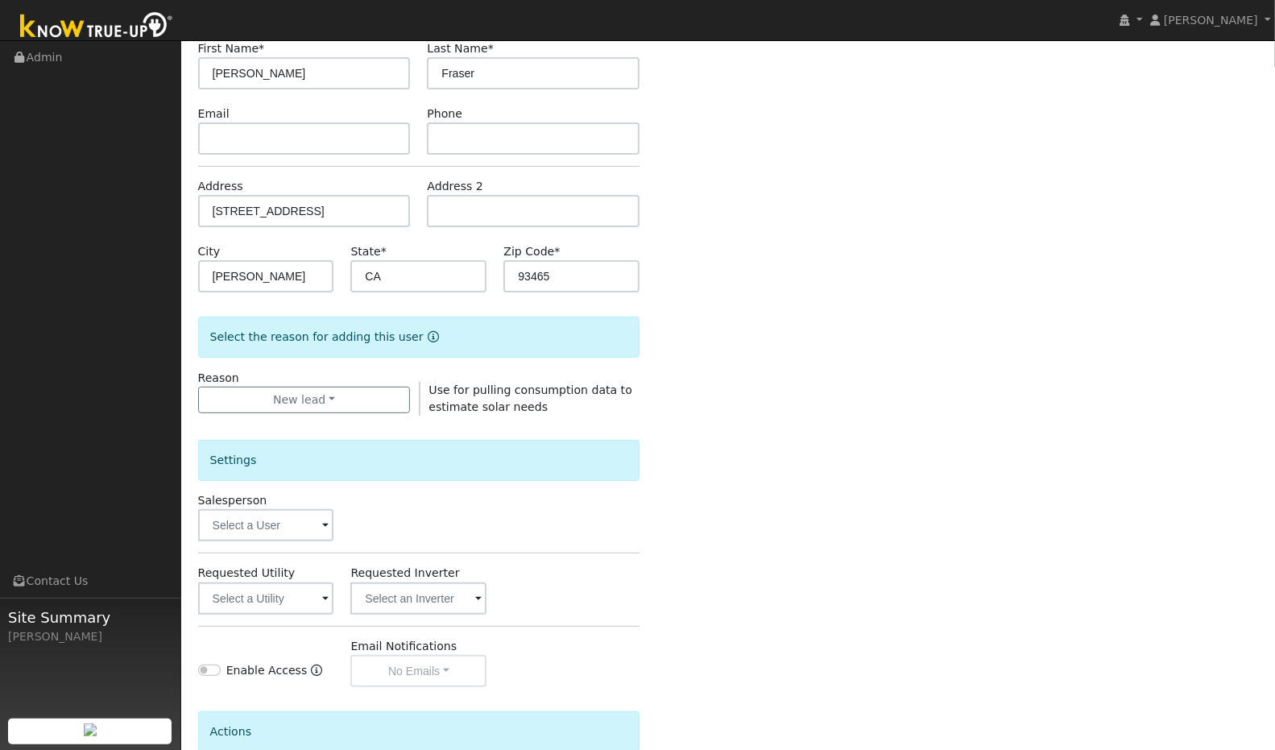
scroll to position [179, 0]
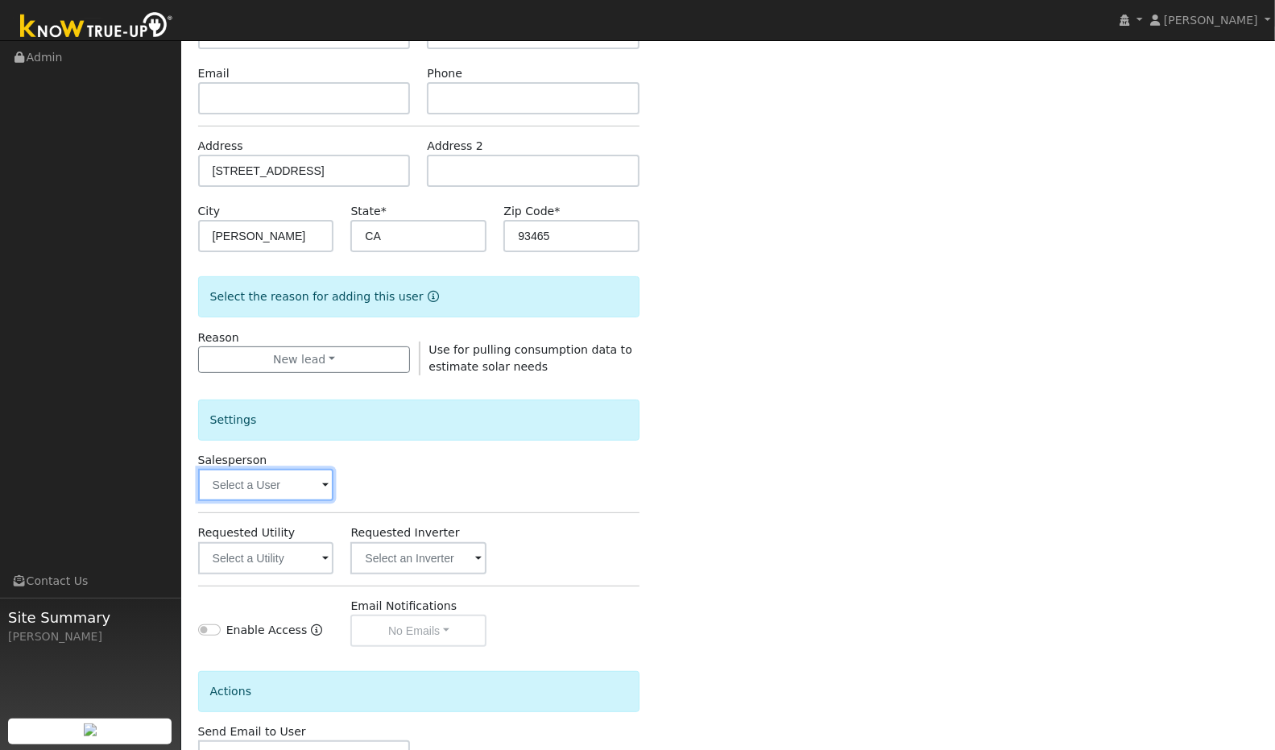
click at [311, 484] on input "text" at bounding box center [266, 485] width 136 height 32
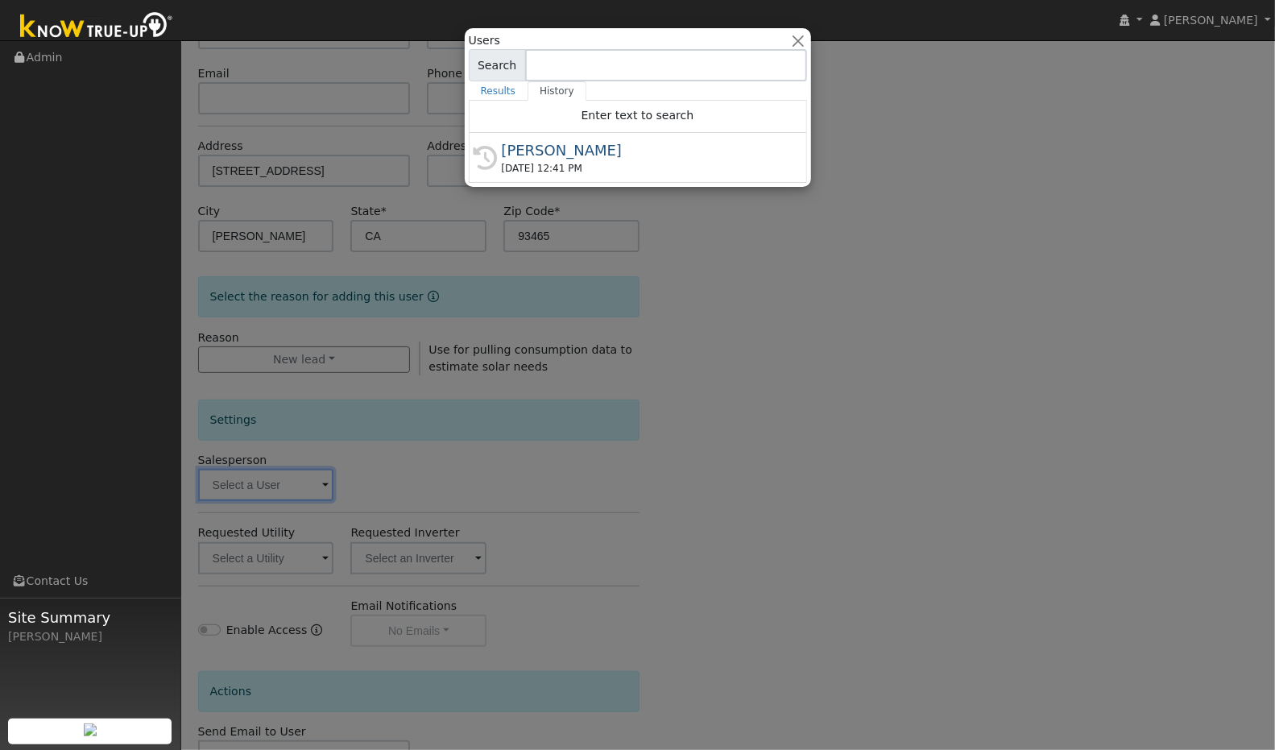
click at [524, 148] on div "[PERSON_NAME]" at bounding box center [645, 150] width 287 height 22
type input "[PERSON_NAME]"
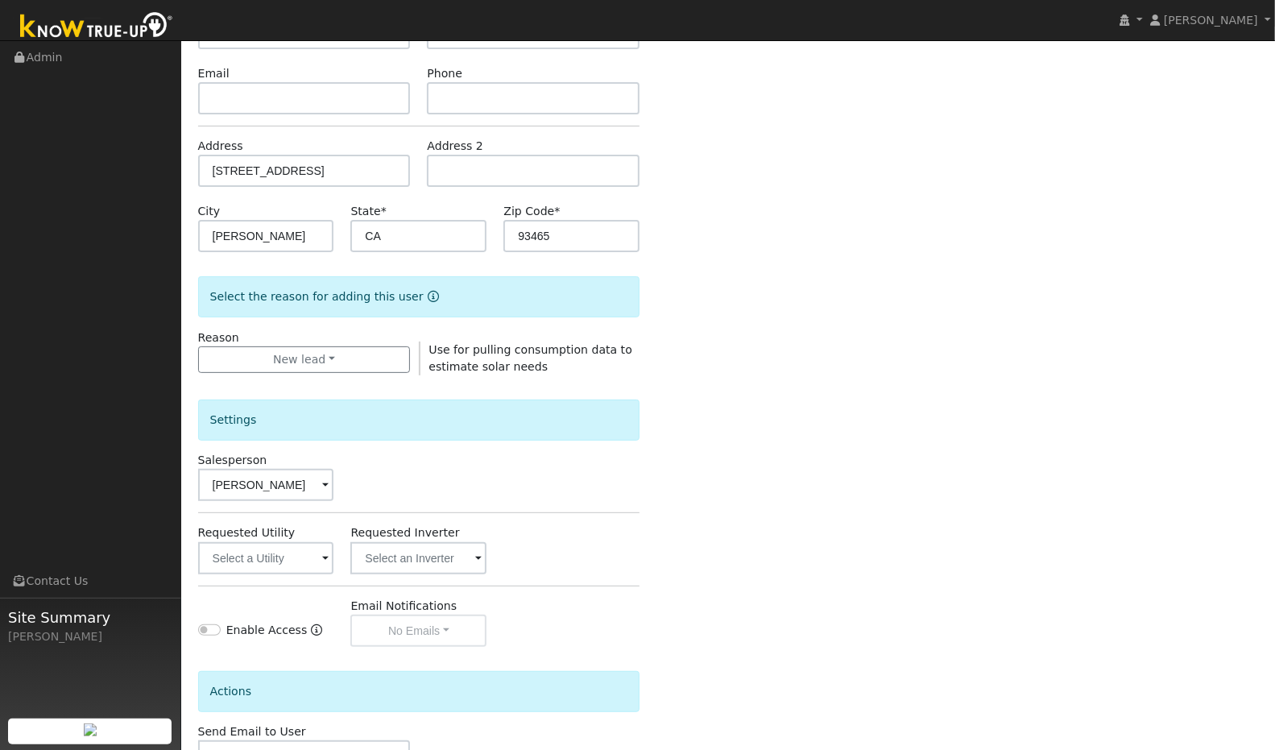
scroll to position [289, 0]
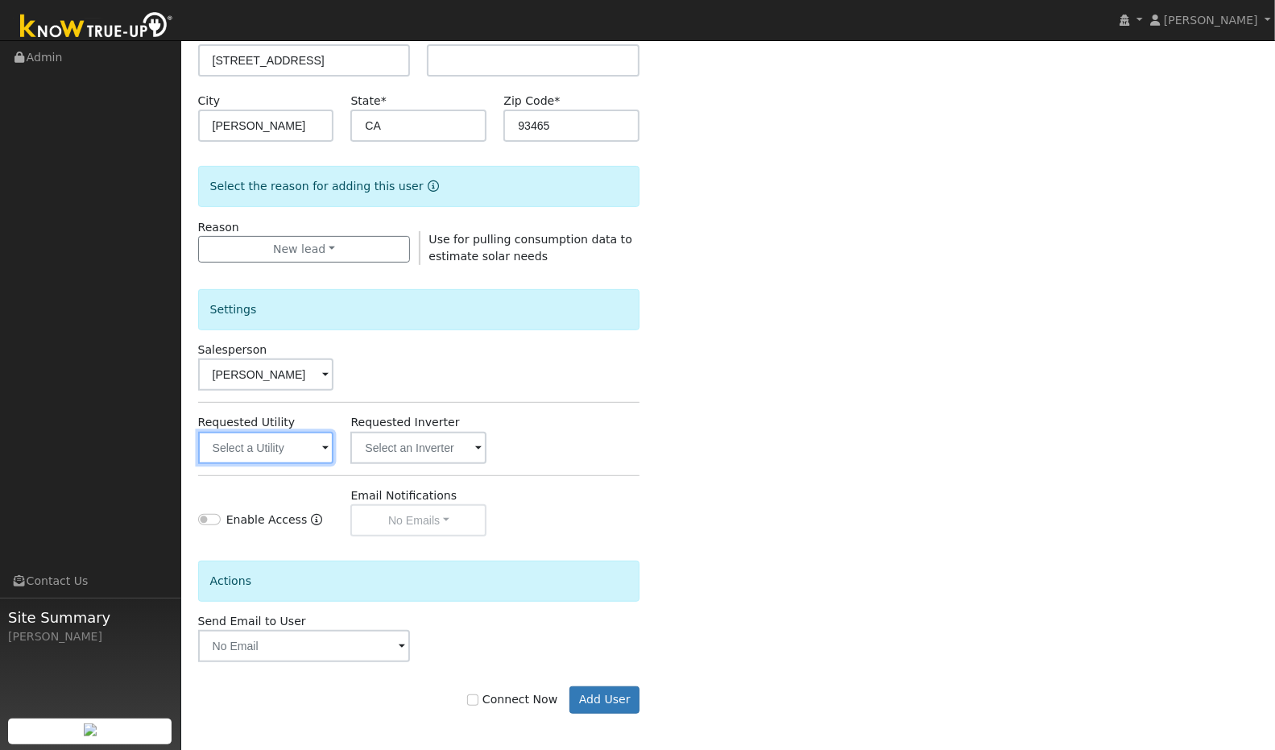
click at [296, 446] on input "text" at bounding box center [266, 448] width 136 height 32
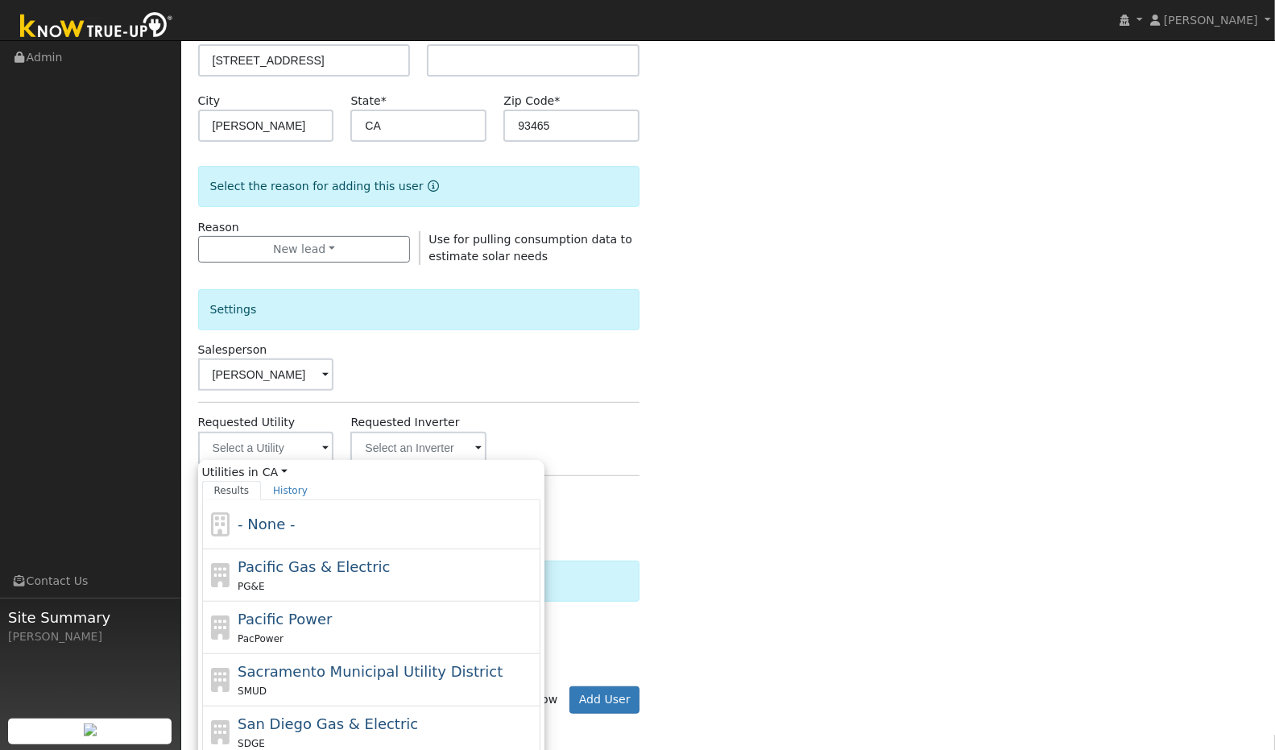
click at [280, 561] on span "Pacific Gas & Electric" at bounding box center [314, 566] width 152 height 17
type input "Pacific Gas & Electric"
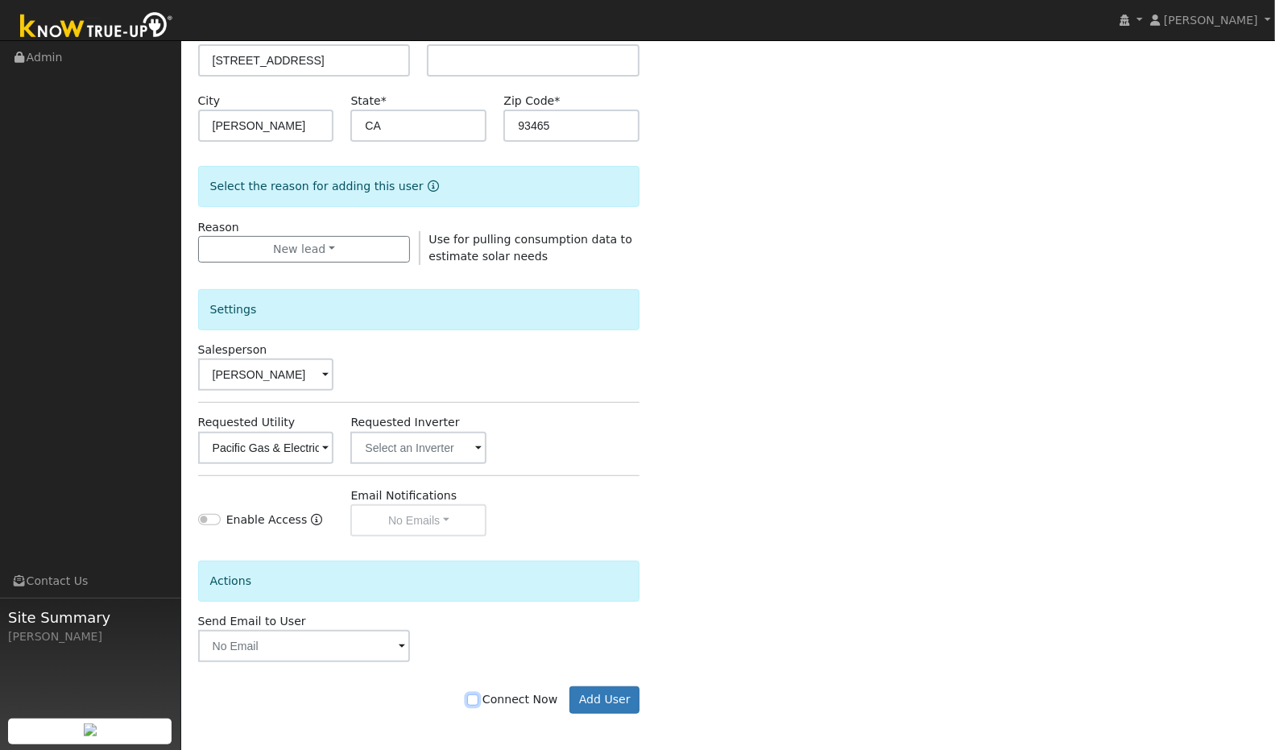
click at [479, 695] on input "Connect Now" at bounding box center [472, 700] width 11 height 11
checkbox input "true"
click at [590, 695] on button "Add User" at bounding box center [605, 699] width 70 height 27
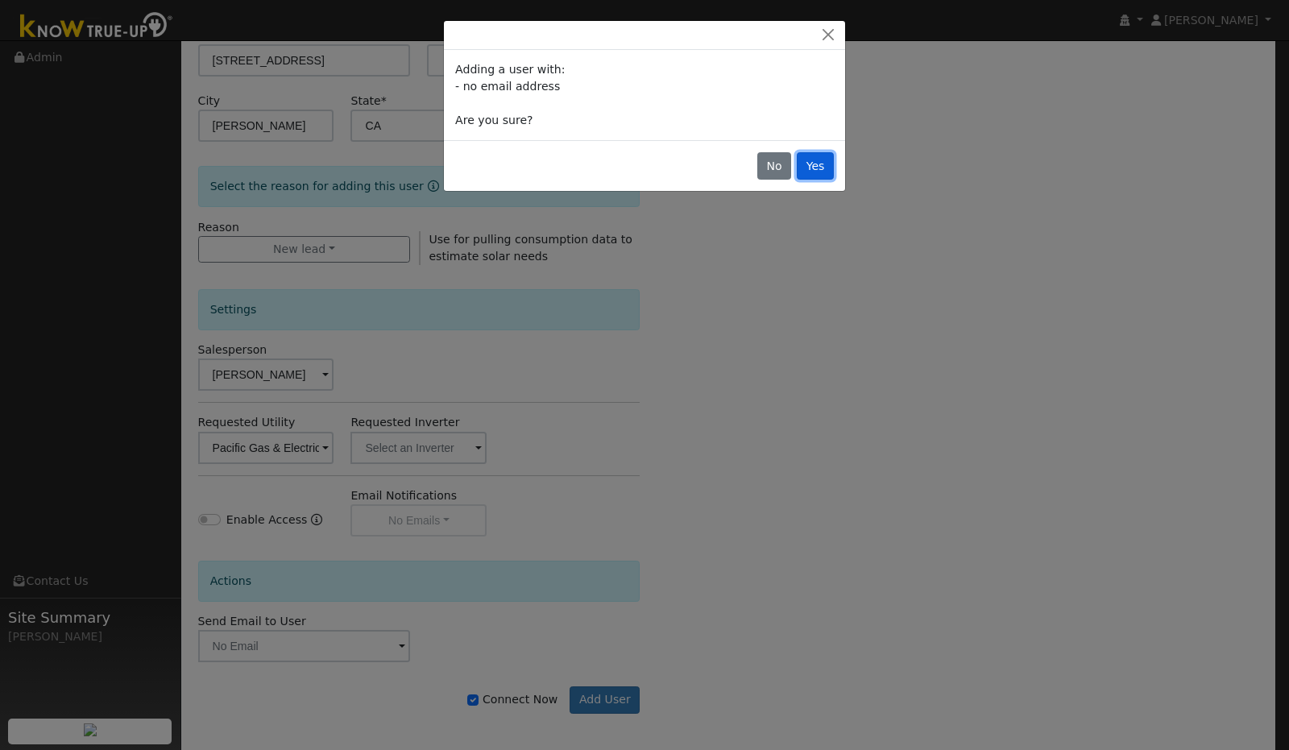
click at [818, 160] on button "Yes" at bounding box center [815, 165] width 37 height 27
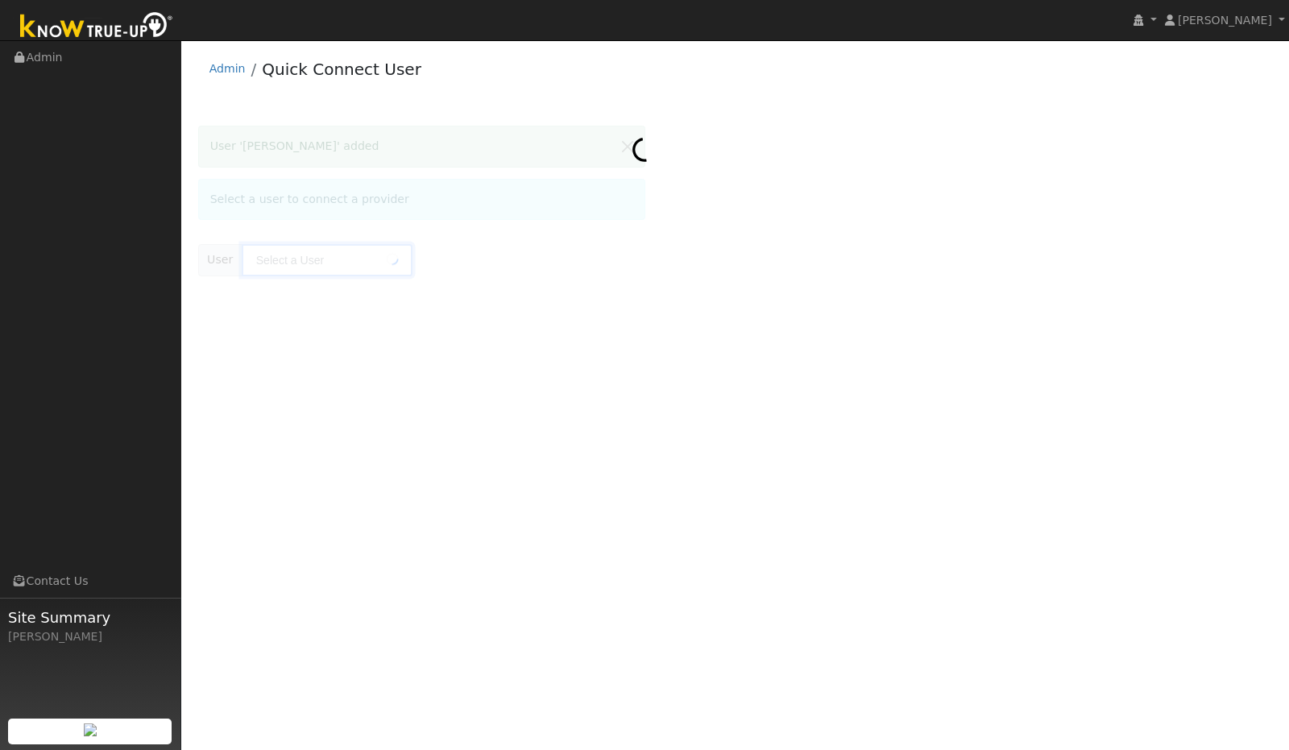
type input "[PERSON_NAME]"
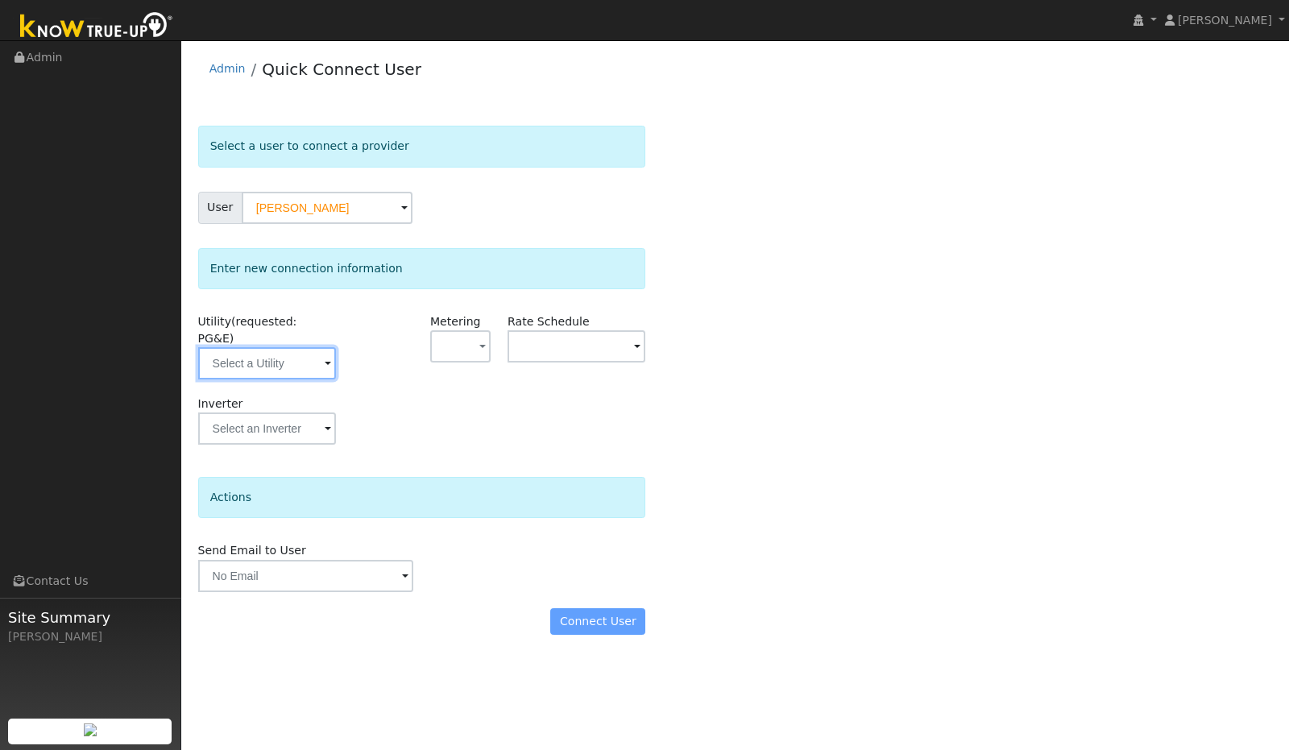
click at [288, 347] on input "text" at bounding box center [267, 363] width 138 height 32
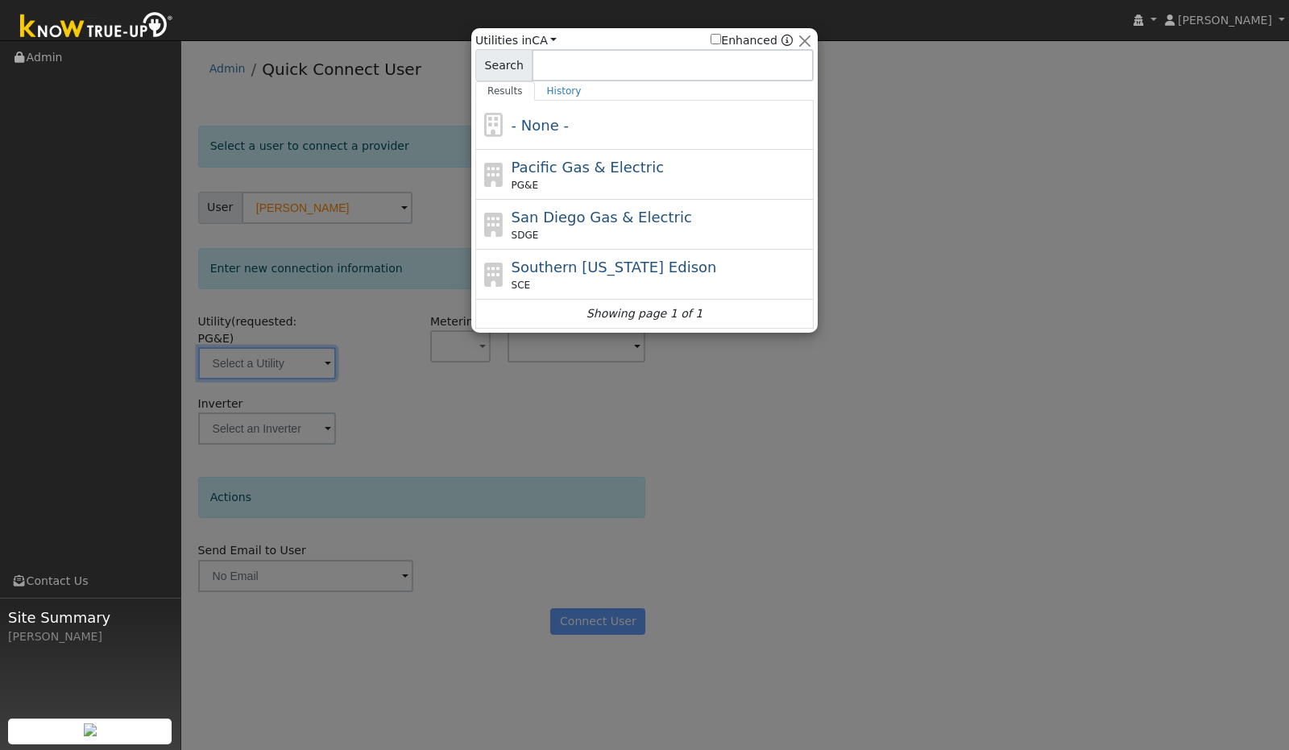
click at [517, 168] on span "Pacific Gas & Electric" at bounding box center [588, 167] width 152 height 17
type input "PG&E"
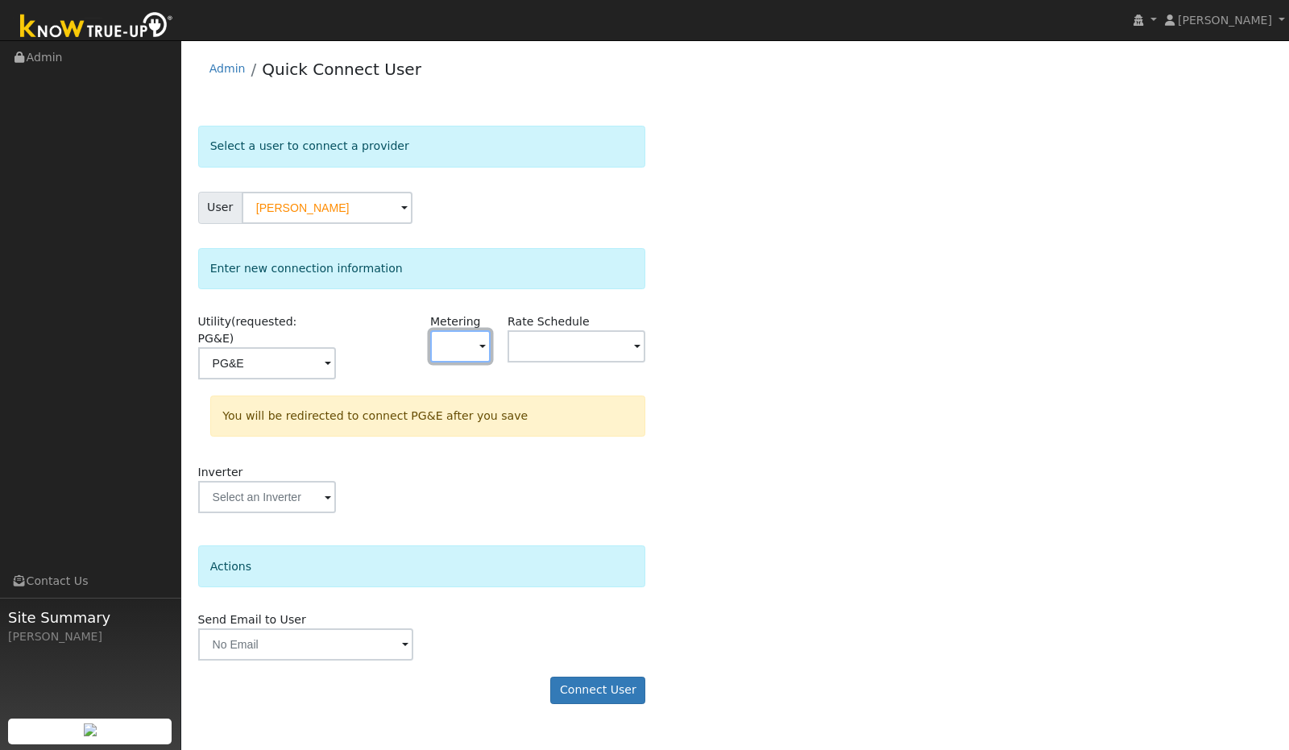
click at [469, 343] on button "button" at bounding box center [460, 346] width 60 height 32
click at [452, 385] on link "- None -" at bounding box center [487, 380] width 112 height 23
click at [479, 336] on button "button" at bounding box center [460, 346] width 60 height 32
click at [465, 376] on link "- None -" at bounding box center [487, 380] width 112 height 23
click at [336, 350] on input "text" at bounding box center [267, 363] width 138 height 32
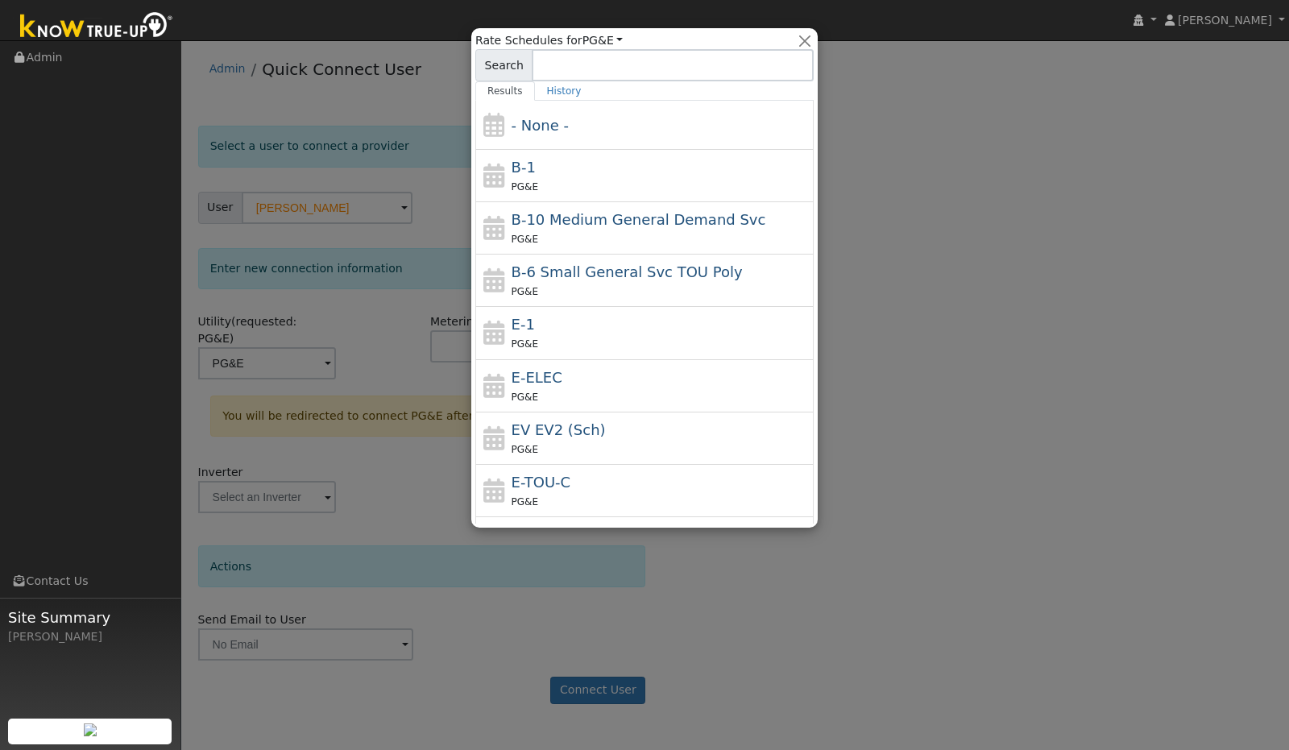
click at [534, 318] on div "E-1 PG&E" at bounding box center [661, 332] width 299 height 39
type input "E-1"
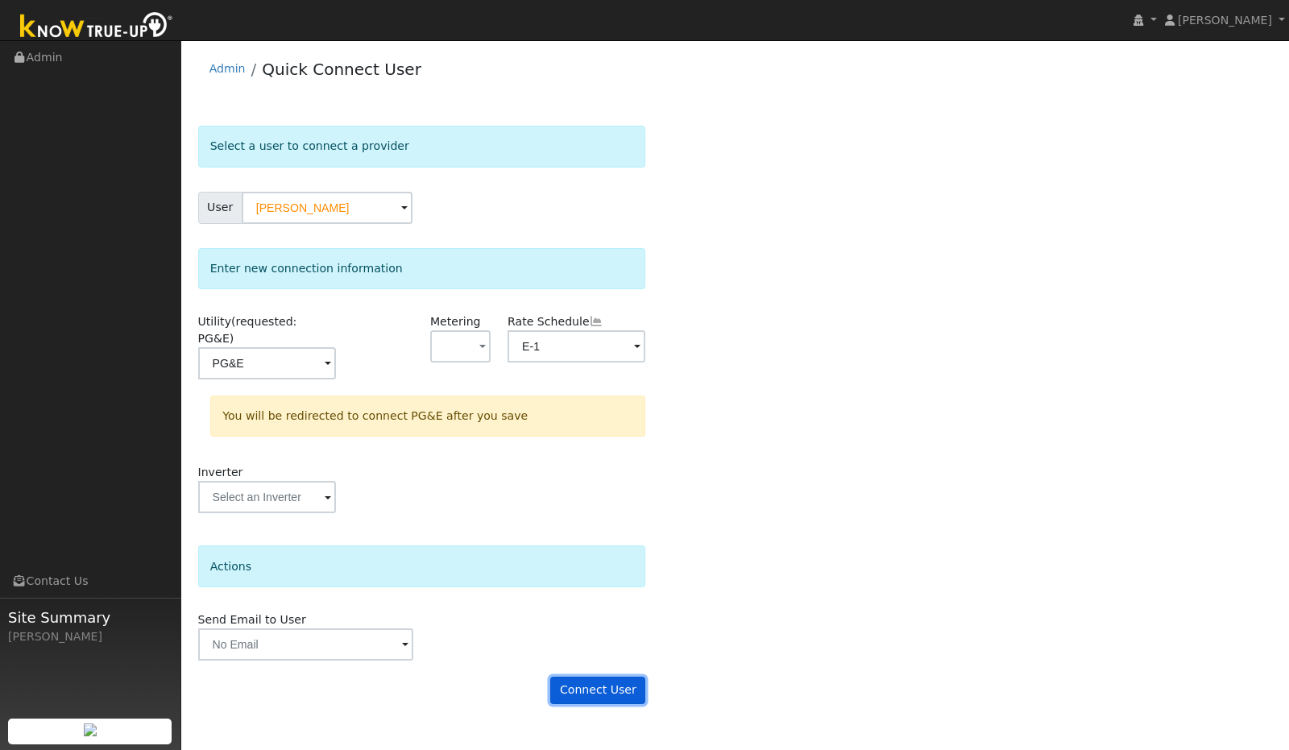
click at [616, 677] on button "Connect User" at bounding box center [597, 690] width 95 height 27
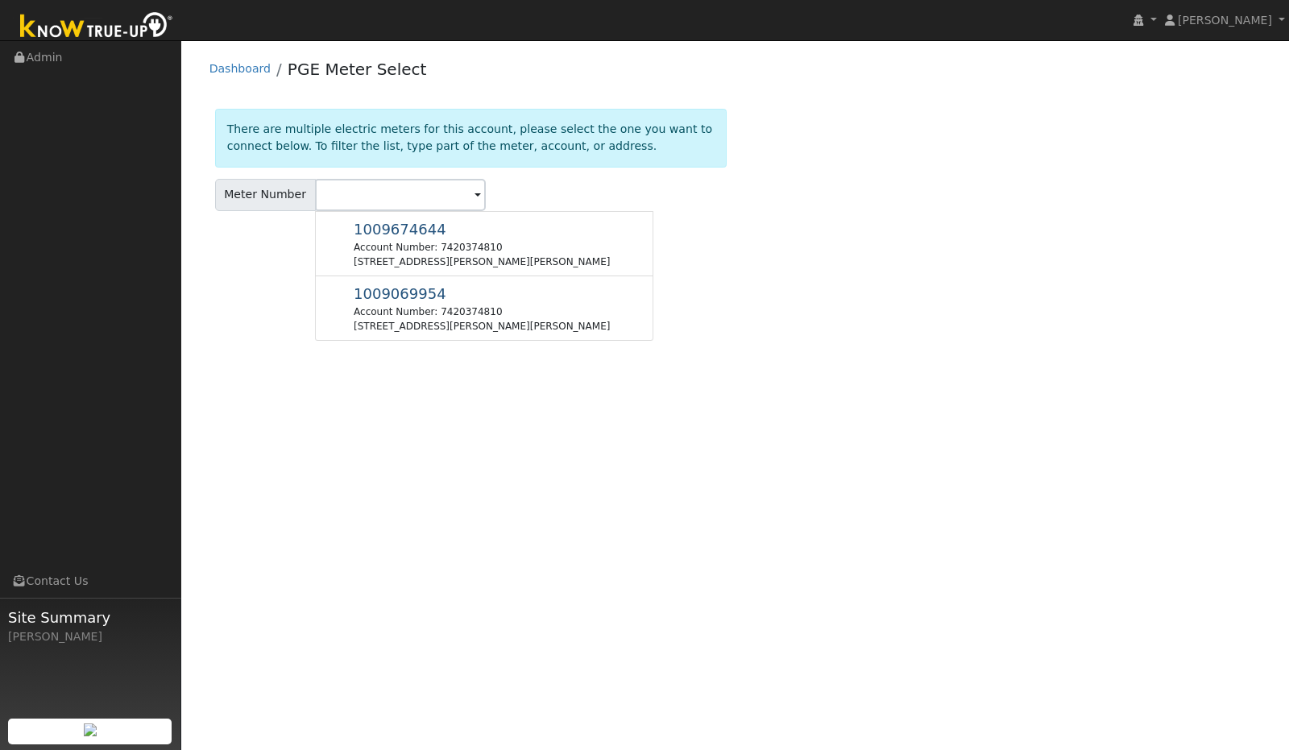
drag, startPoint x: 389, startPoint y: 301, endPoint x: 396, endPoint y: 296, distance: 8.7
click at [395, 298] on span "1009069954" at bounding box center [400, 293] width 93 height 17
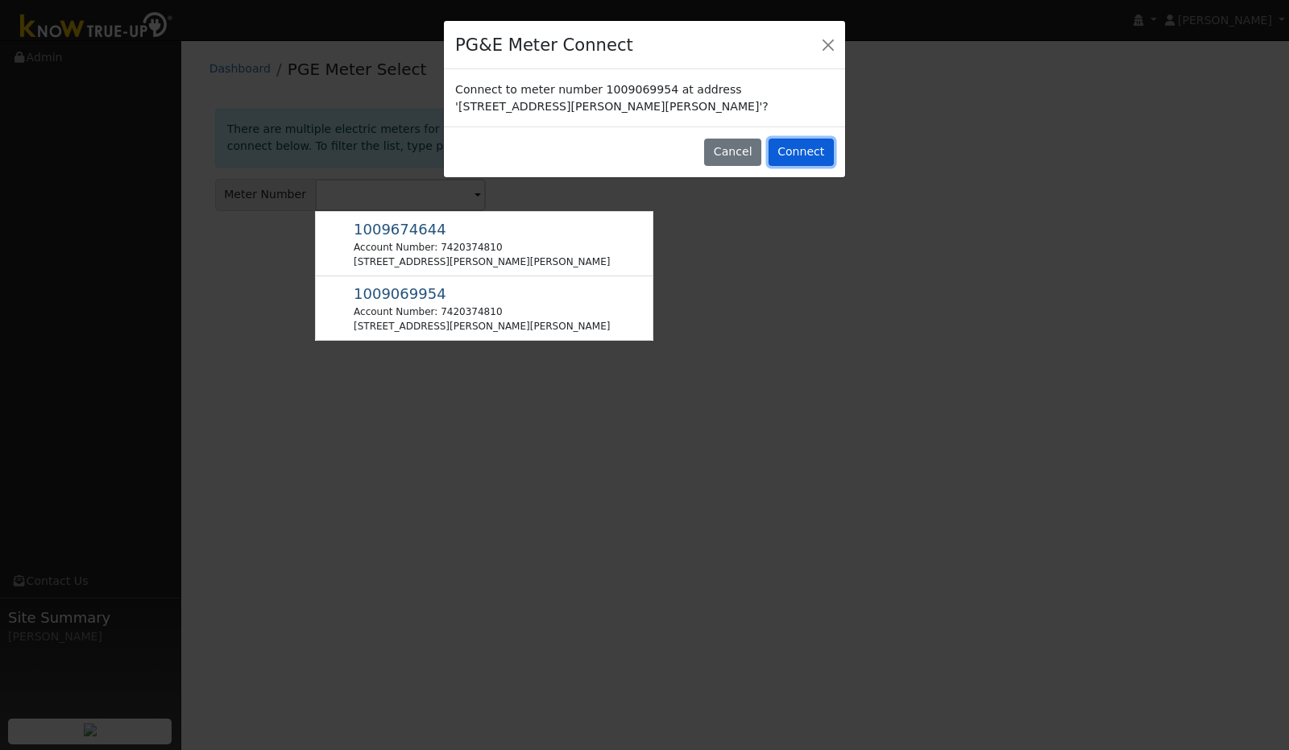
click at [811, 145] on button "Connect" at bounding box center [801, 152] width 65 height 27
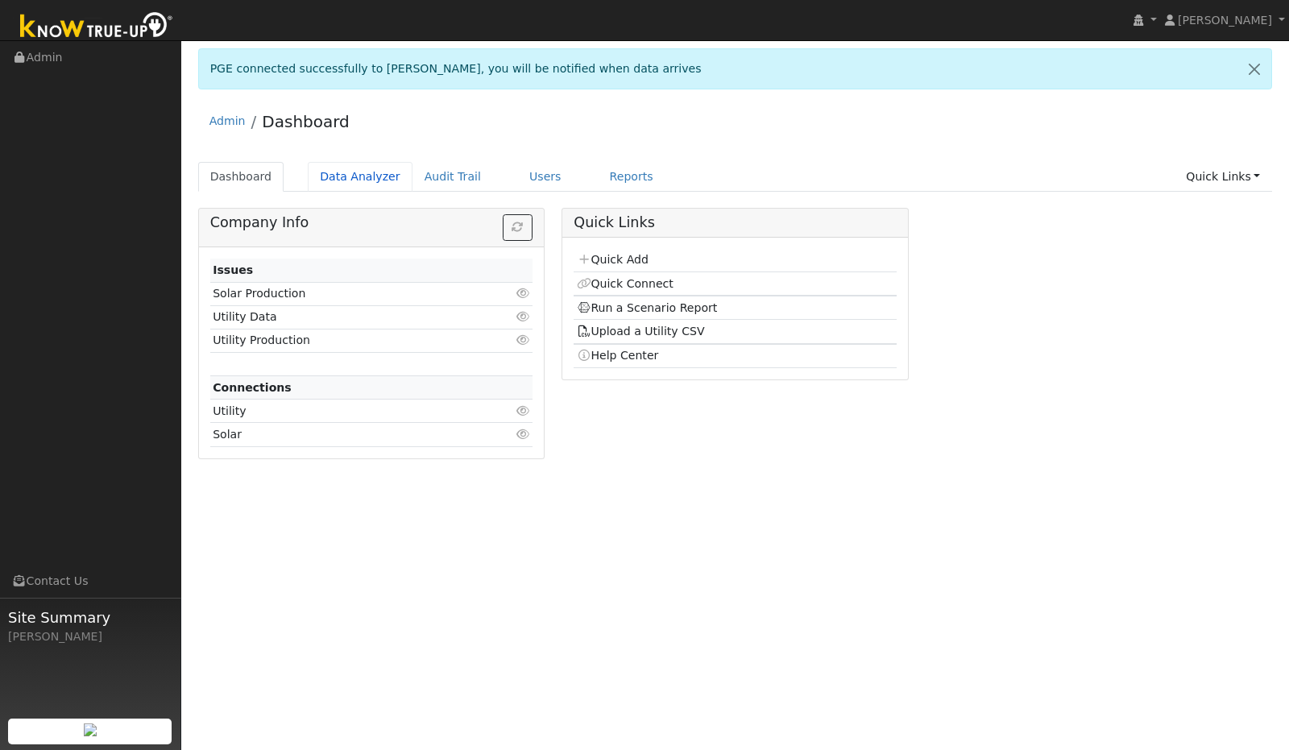
click at [334, 176] on link "Data Analyzer" at bounding box center [360, 177] width 105 height 30
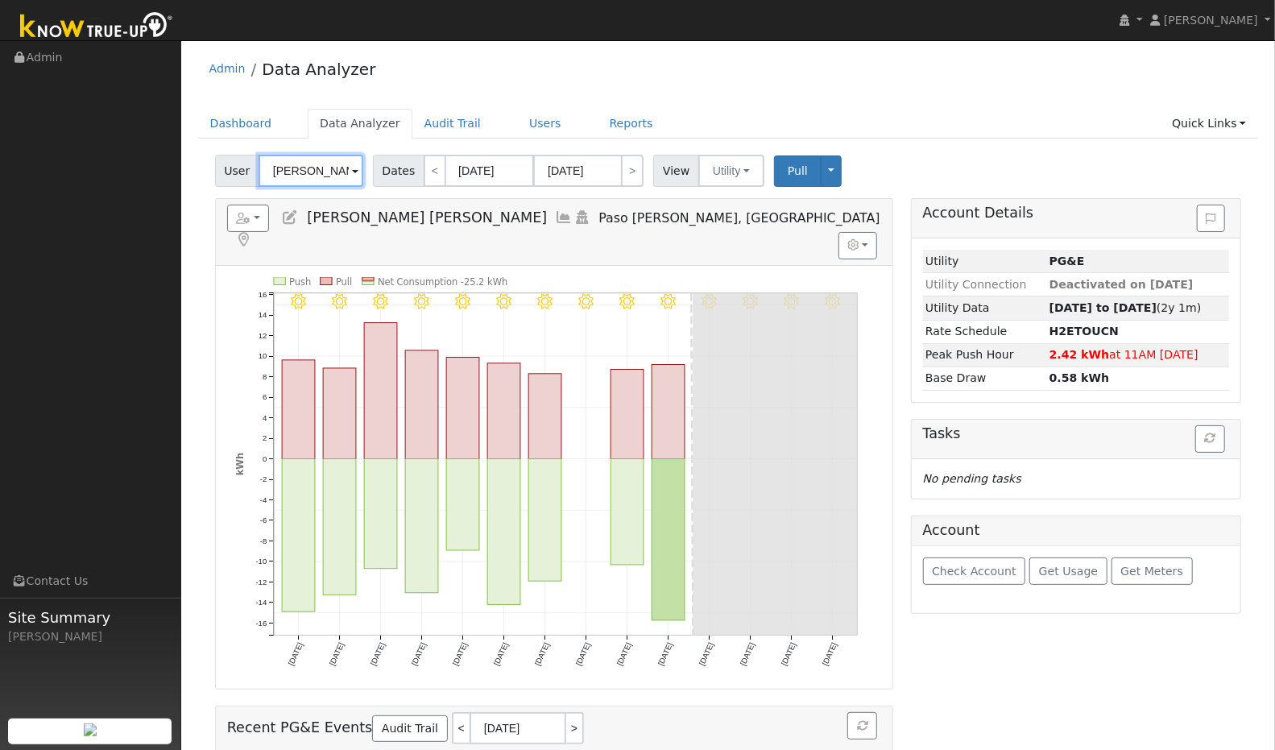
click at [346, 175] on input "[PERSON_NAME] [PERSON_NAME]" at bounding box center [311, 171] width 105 height 32
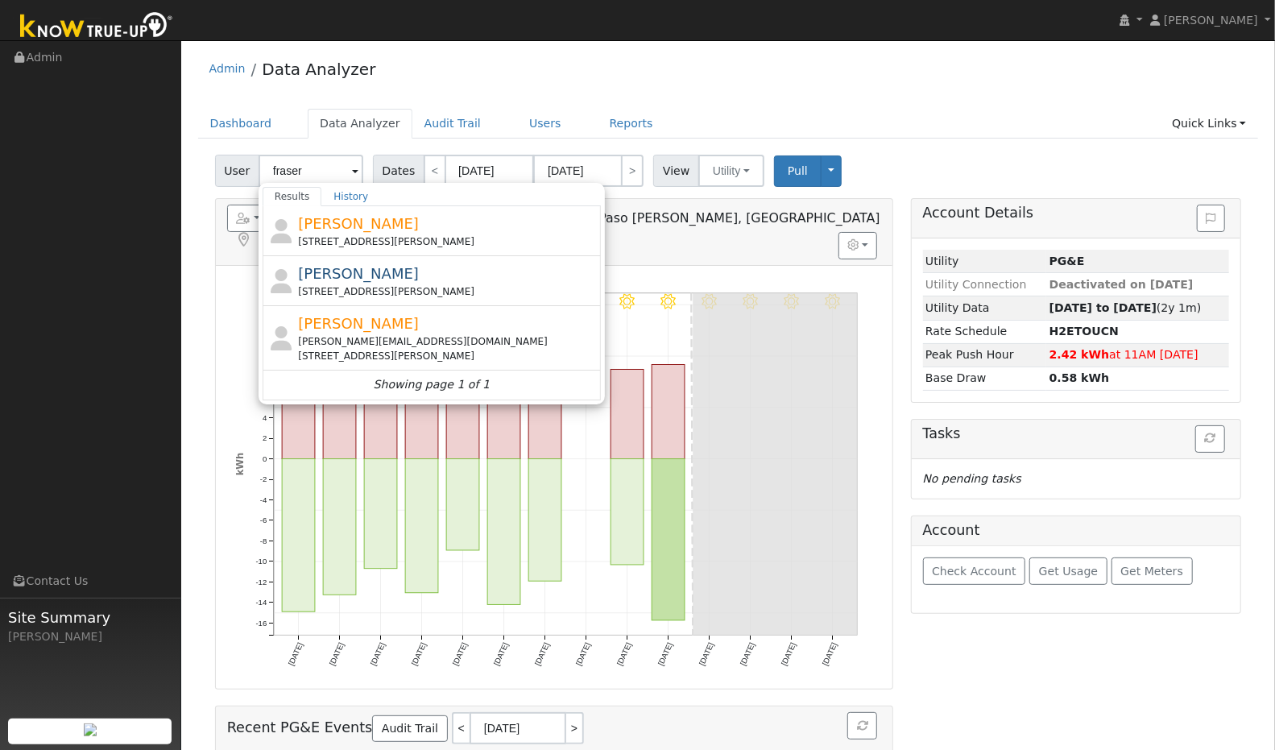
click at [342, 224] on span "[PERSON_NAME]" at bounding box center [358, 223] width 121 height 17
type input "[PERSON_NAME]"
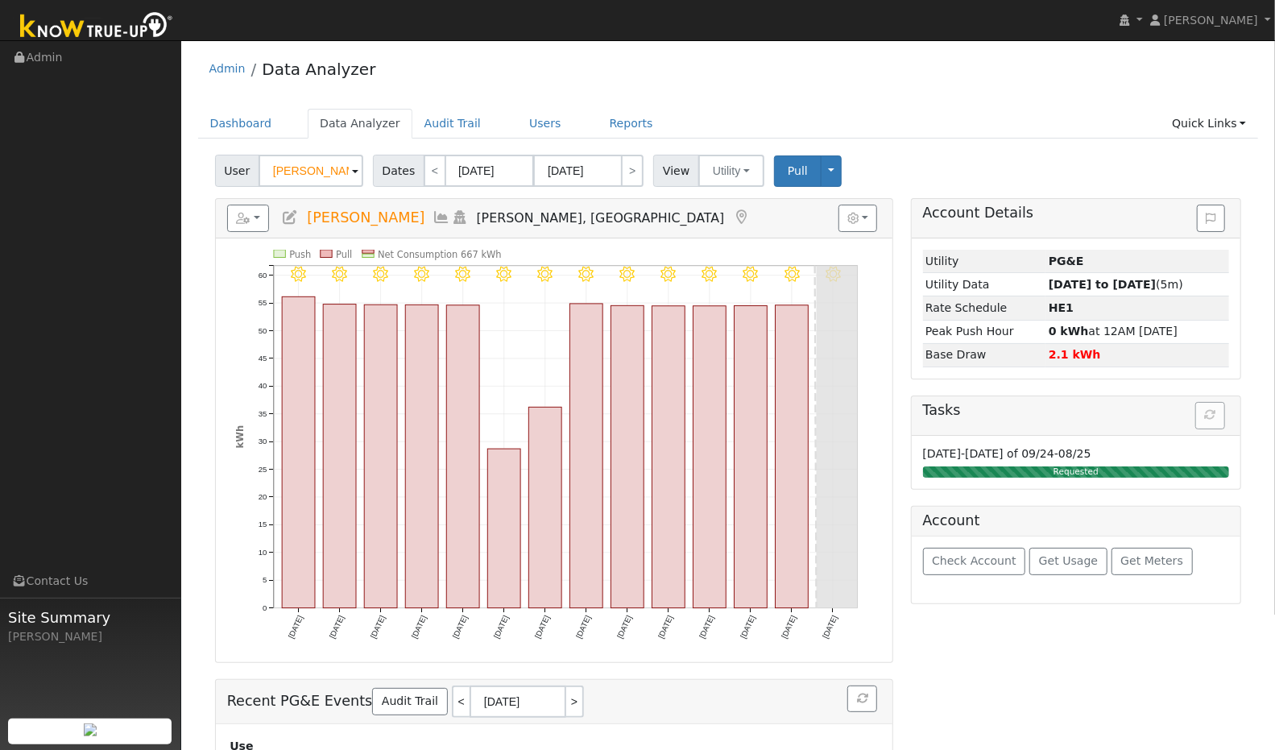
click at [433, 216] on icon at bounding box center [442, 217] width 18 height 15
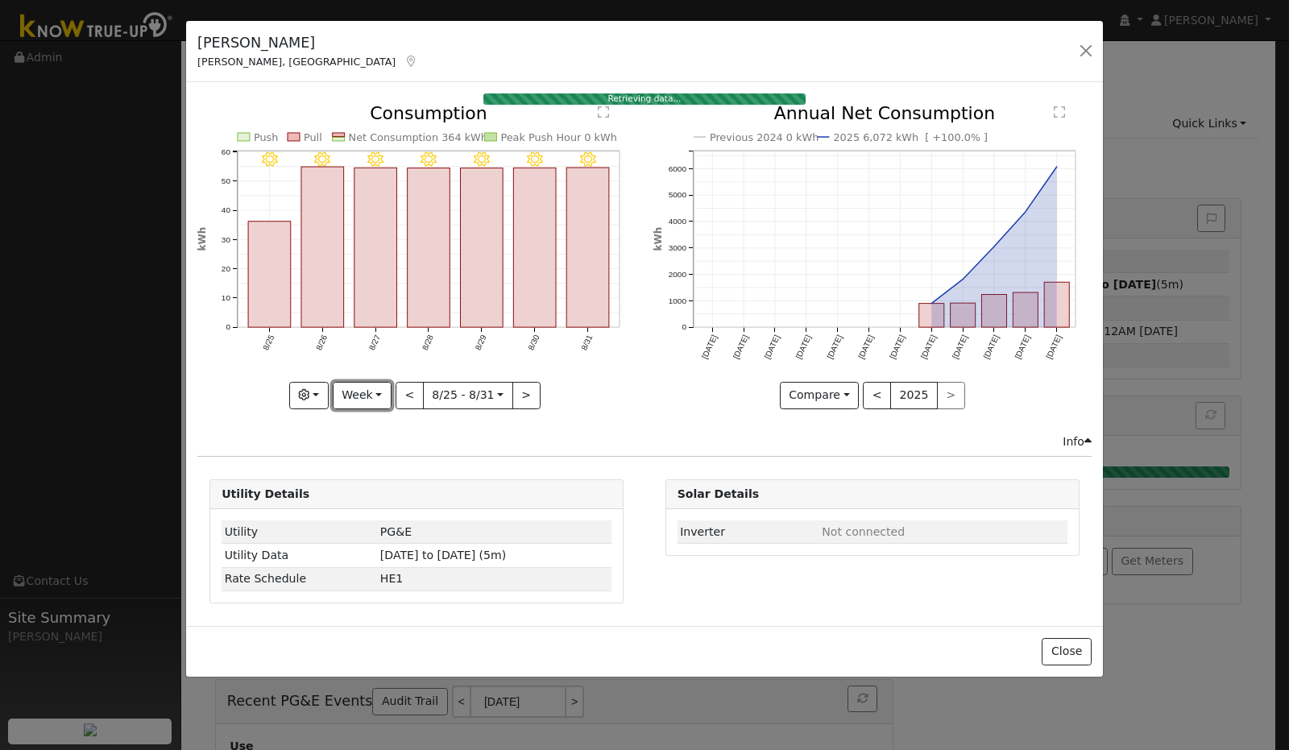
click at [377, 393] on button "Week" at bounding box center [362, 395] width 59 height 27
click at [369, 490] on link "Year" at bounding box center [390, 496] width 112 height 23
type input "[DATE]"
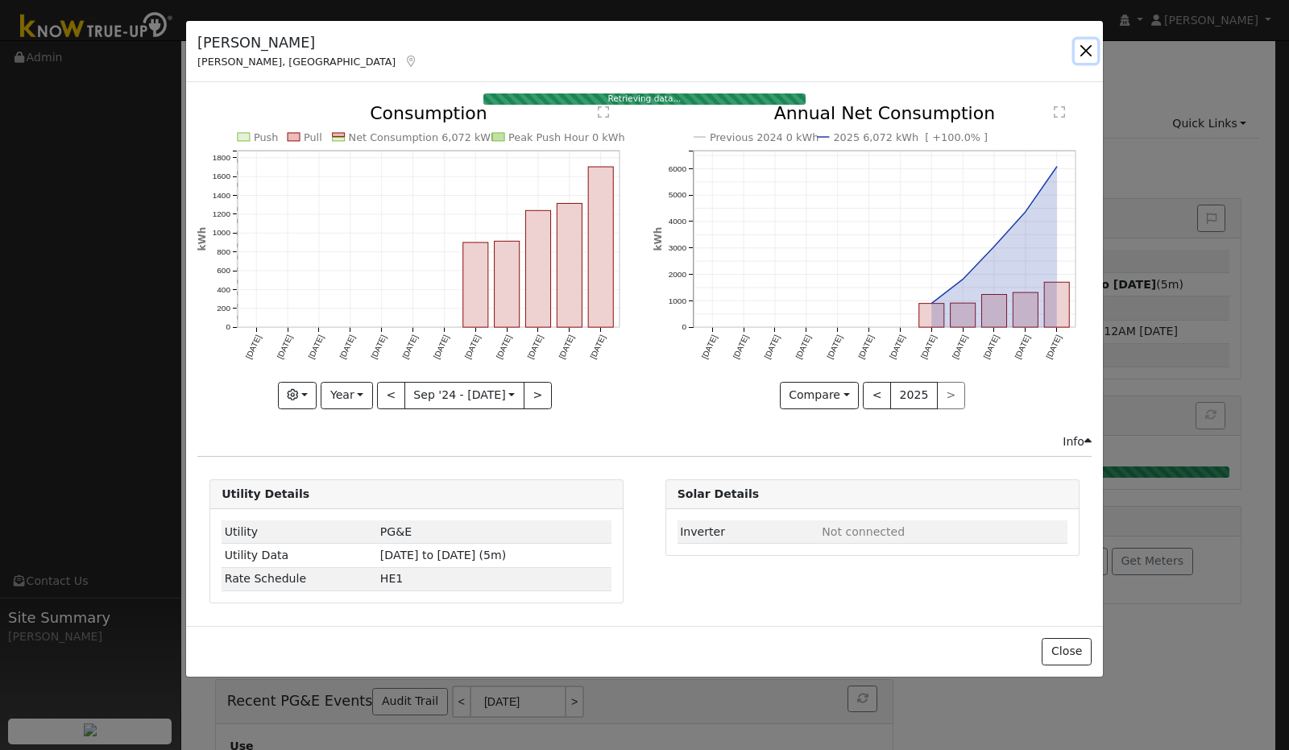
click at [1084, 52] on button "button" at bounding box center [1086, 50] width 23 height 23
